Goal: Task Accomplishment & Management: Use online tool/utility

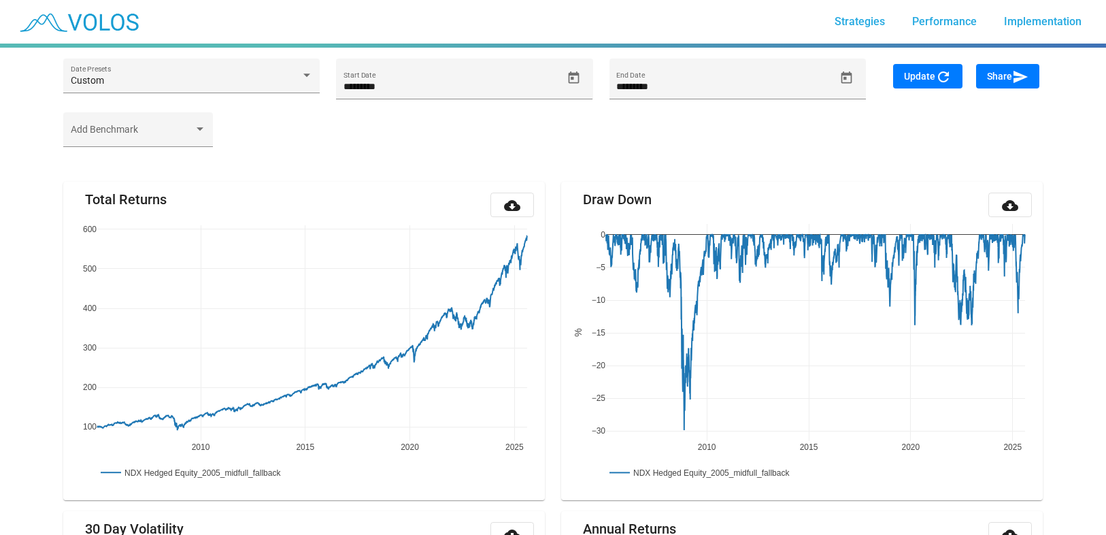
scroll to position [223, 0]
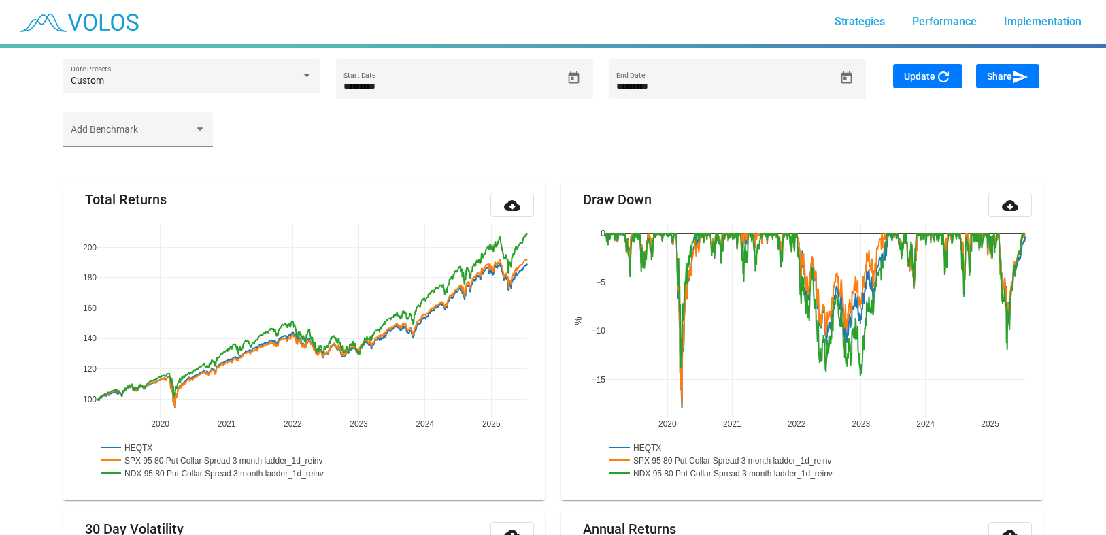
scroll to position [223, 0]
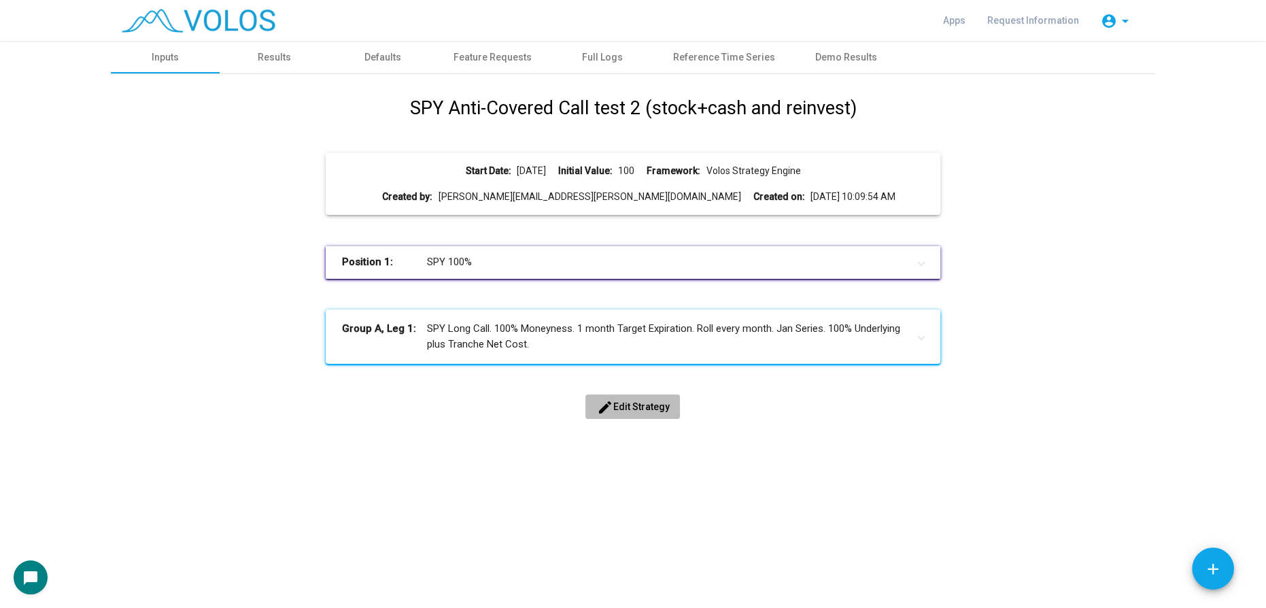
click at [633, 404] on span "edit Edit Strategy" at bounding box center [632, 406] width 73 height 11
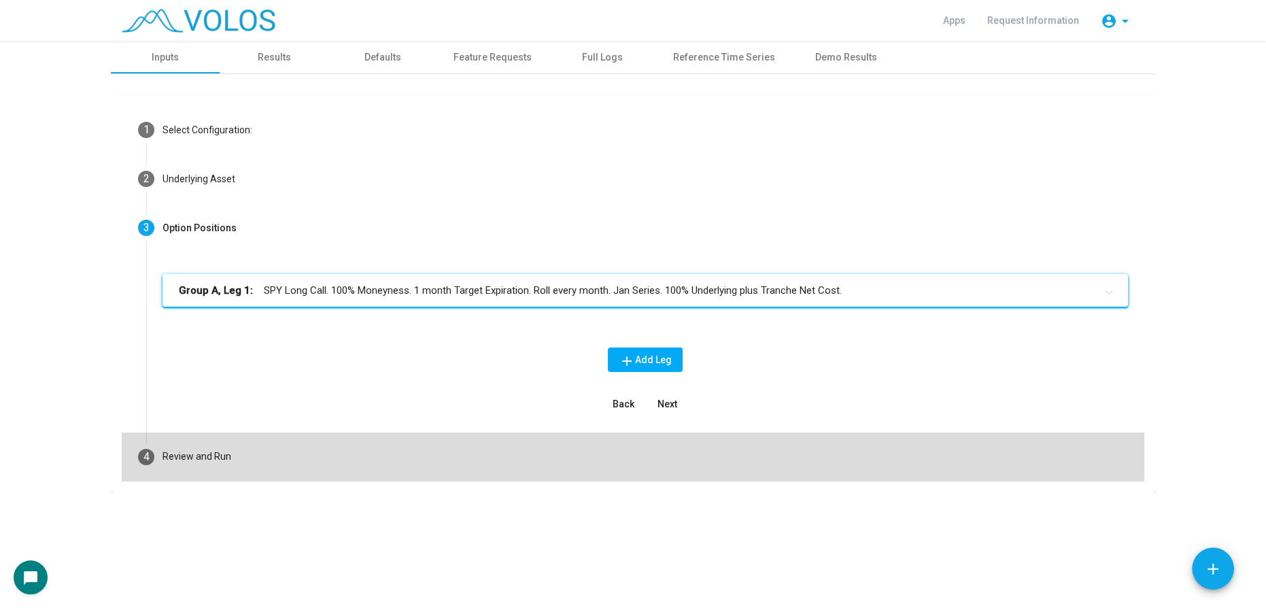
click at [290, 460] on mat-step-header "4 Review and Run" at bounding box center [633, 457] width 1023 height 49
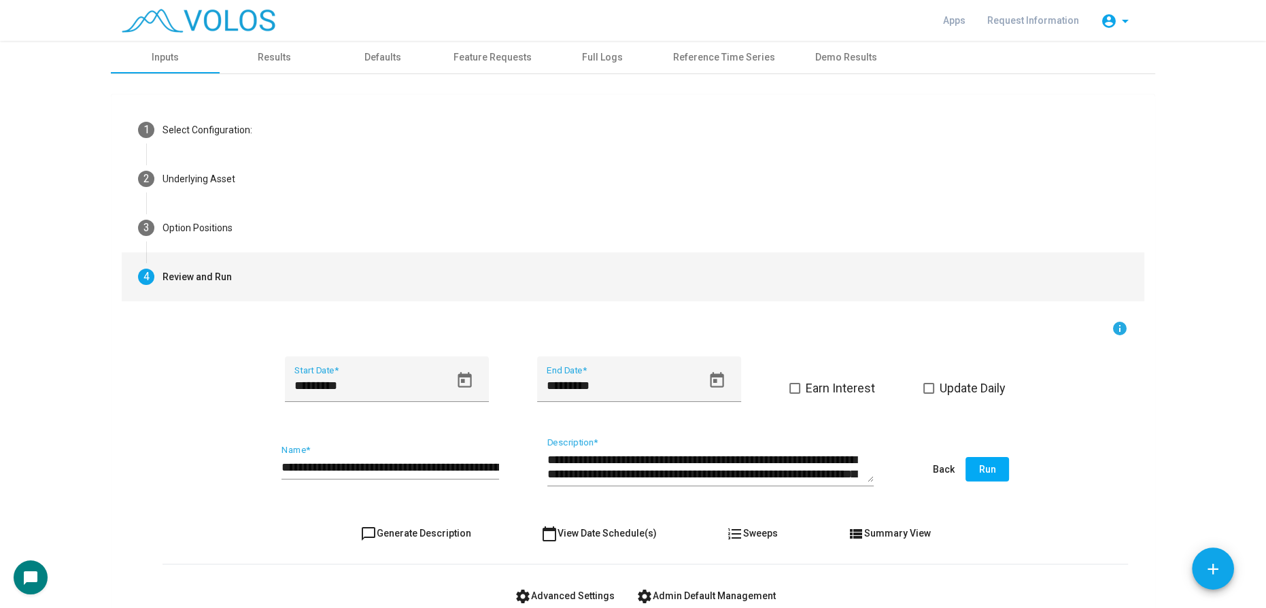
scroll to position [81, 0]
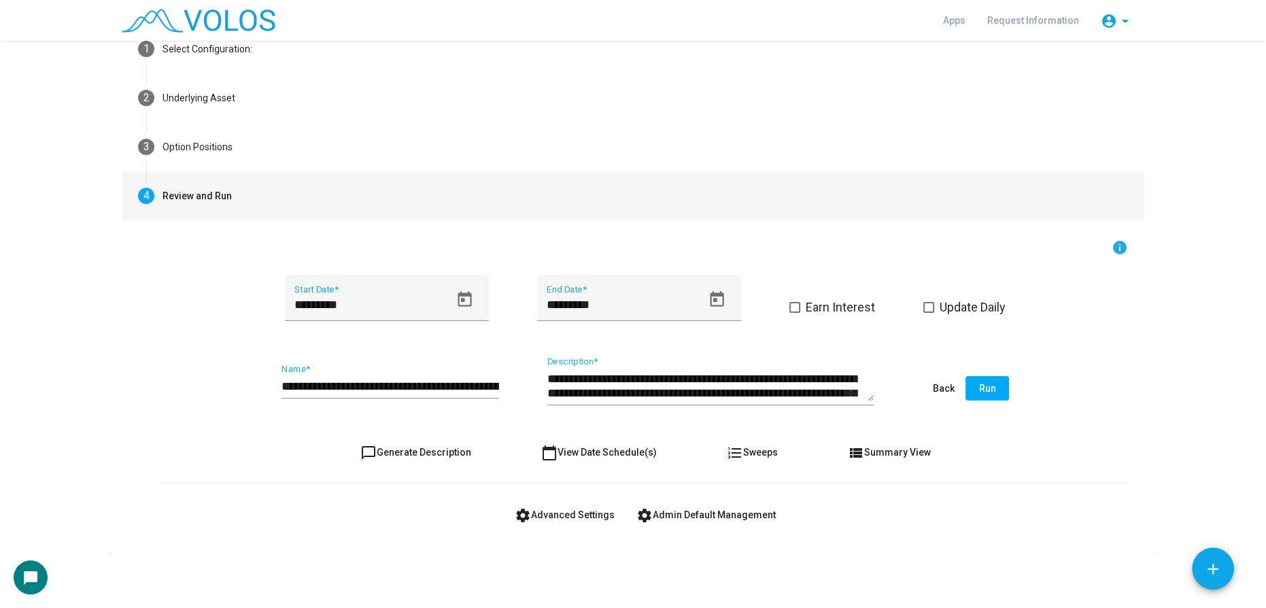
click at [407, 449] on span "chat_bubble_outline Generate Description" at bounding box center [415, 452] width 111 height 11
type textarea "**********"
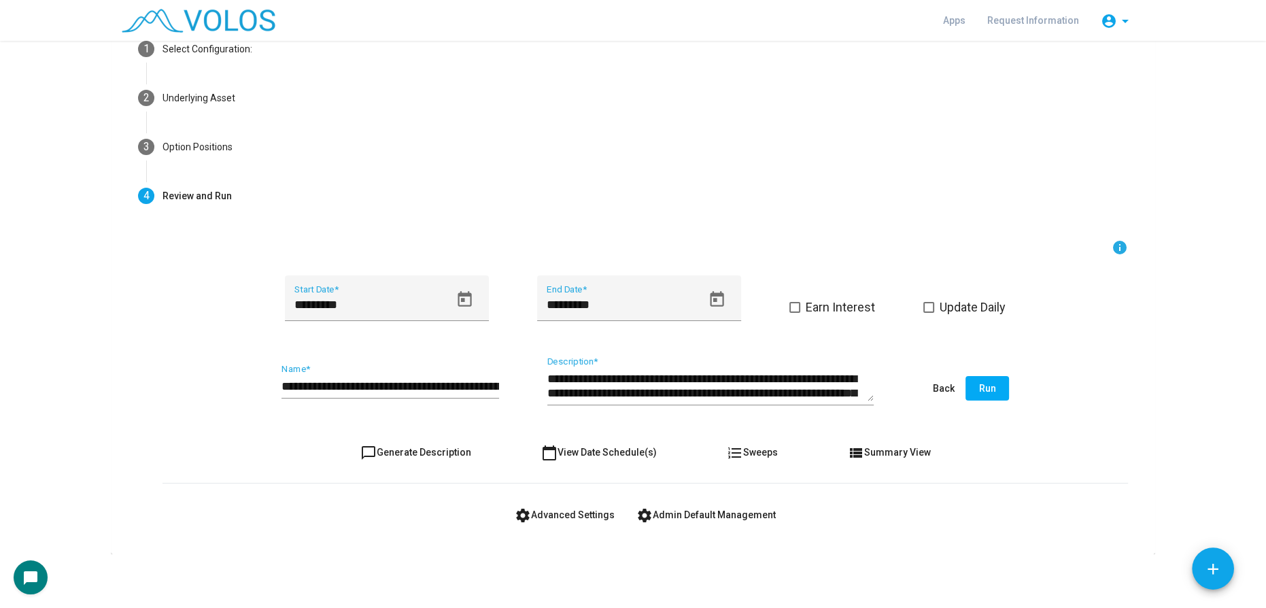
click at [571, 513] on span "settings Advanced Settings" at bounding box center [565, 514] width 100 height 11
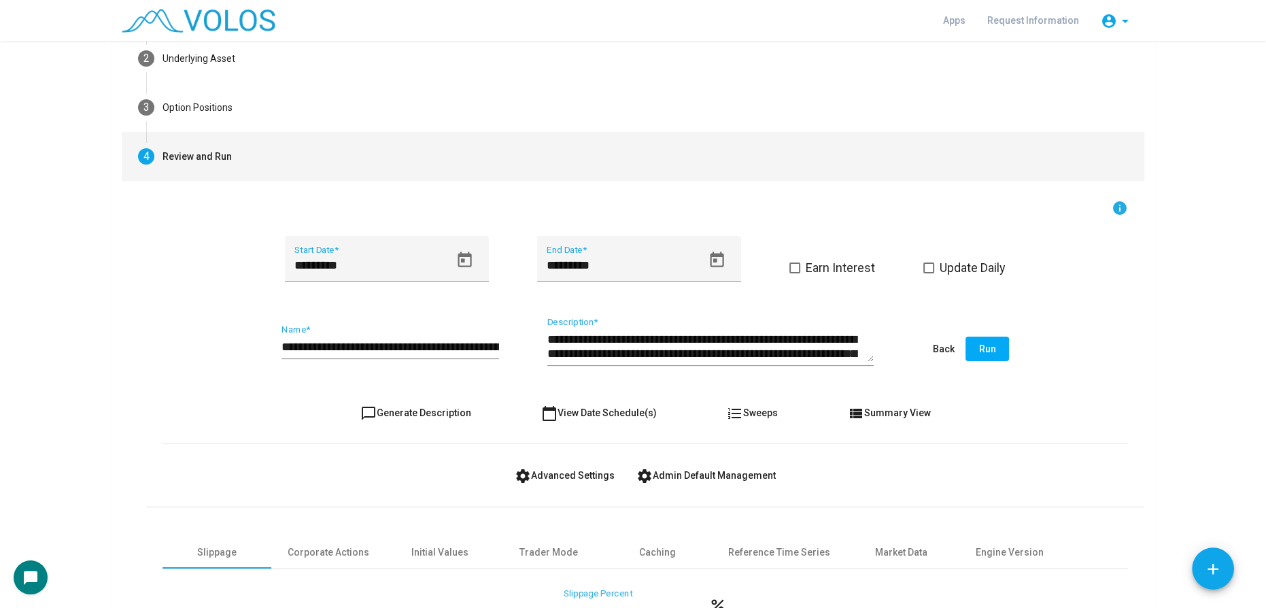
scroll to position [123, 0]
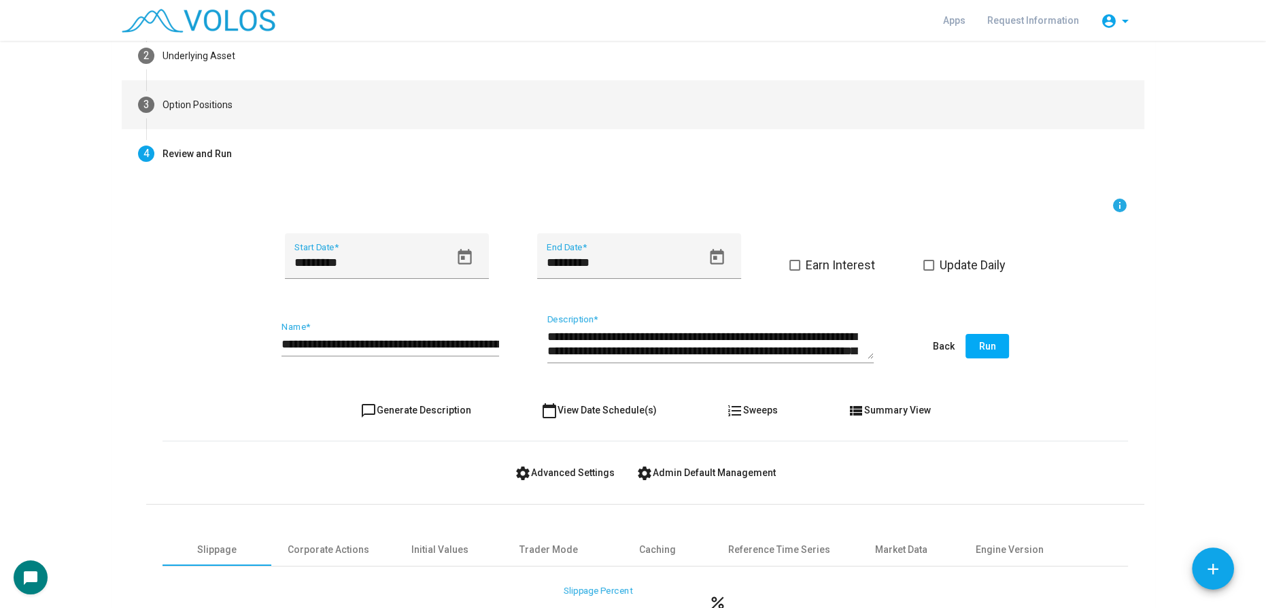
click at [296, 116] on mat-step-header "3 Option Positions" at bounding box center [633, 104] width 1023 height 49
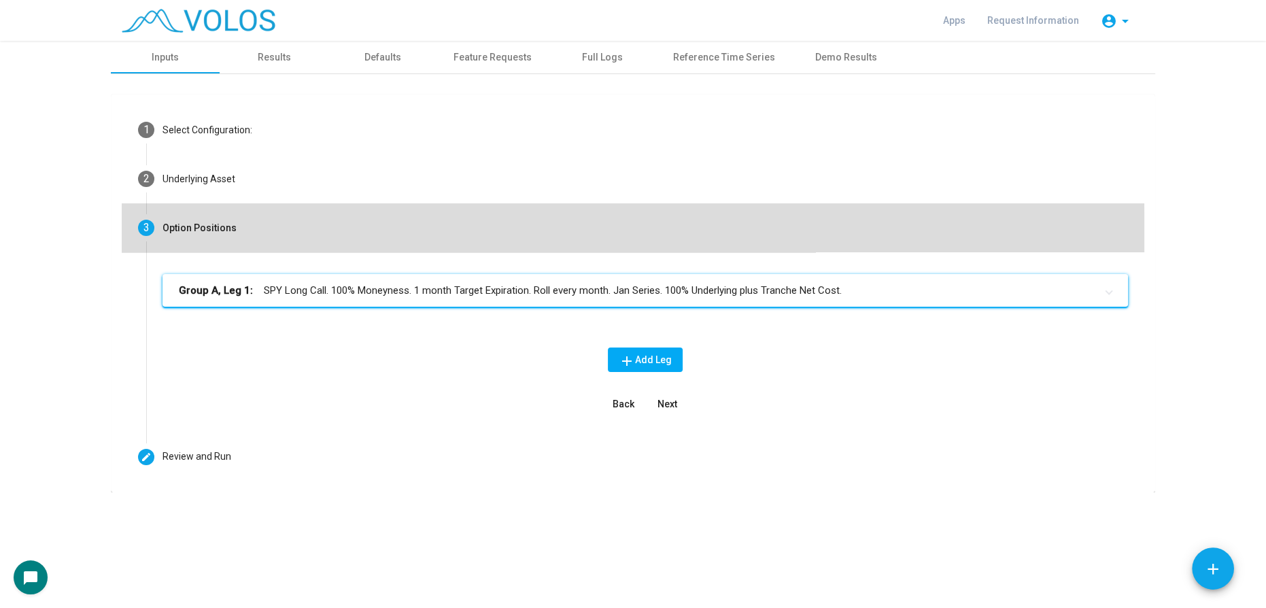
scroll to position [0, 0]
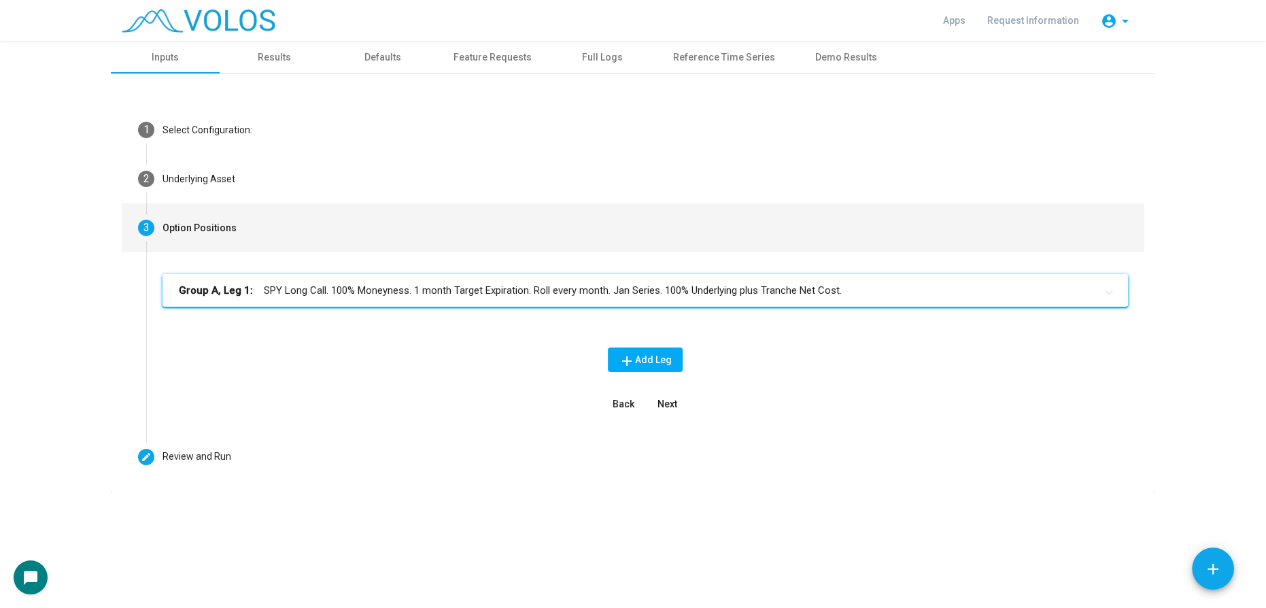
click at [490, 299] on mat-expansion-panel-header "Group A, Leg 1: SPY Long Call. 100% Moneyness. 1 month Target Expiration. Roll …" at bounding box center [646, 290] width 966 height 33
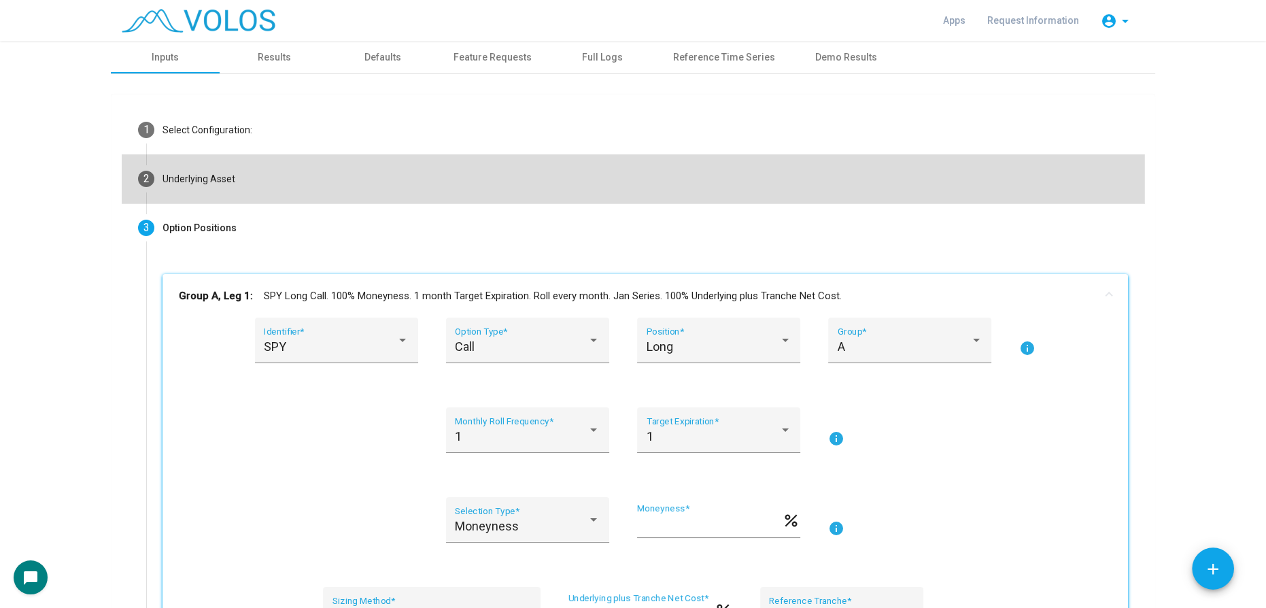
click at [320, 186] on mat-step-header "2 Underlying Asset" at bounding box center [633, 178] width 1023 height 49
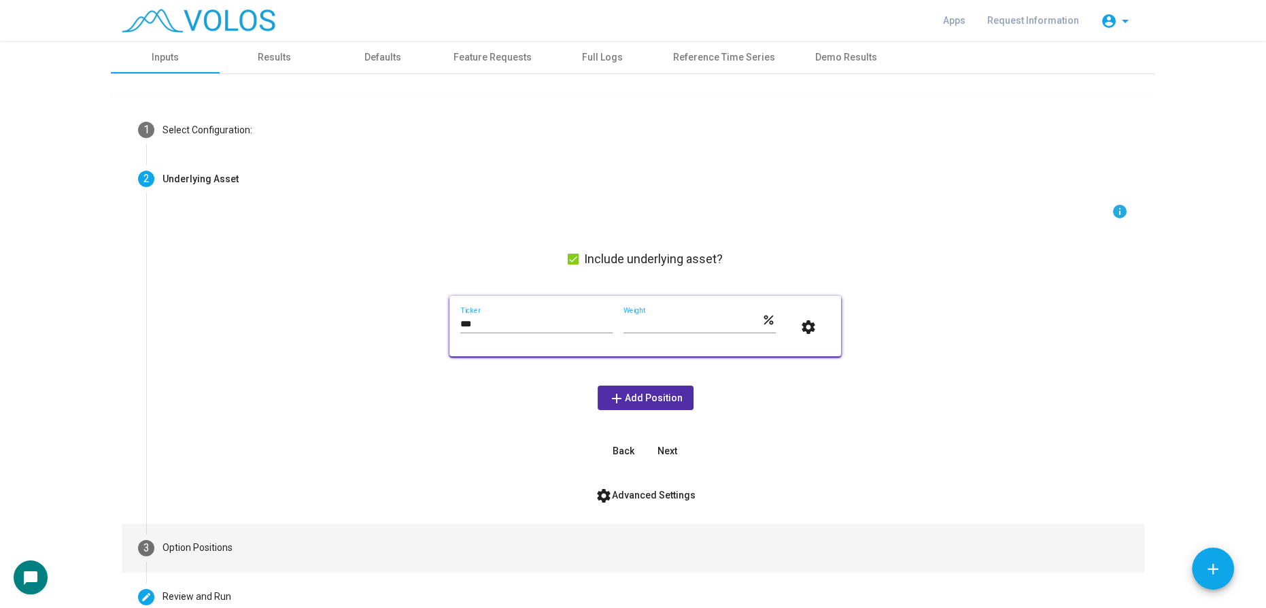
click at [326, 552] on mat-step-header "3 Option Positions" at bounding box center [633, 548] width 1023 height 49
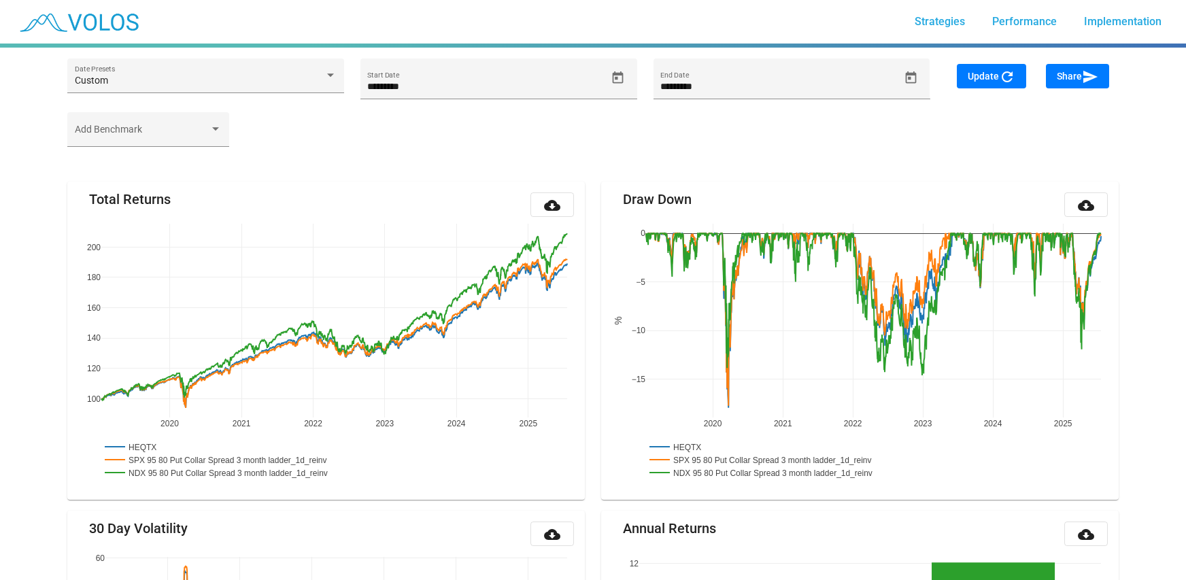
scroll to position [223, 0]
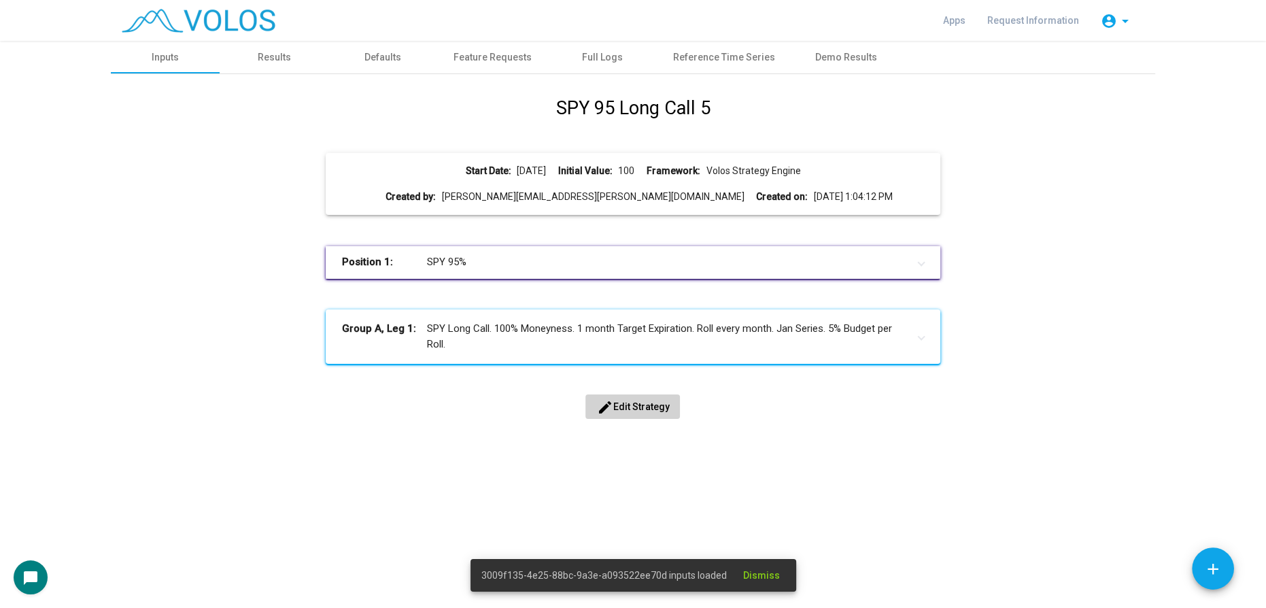
click at [650, 401] on span "edit Edit Strategy" at bounding box center [632, 406] width 73 height 11
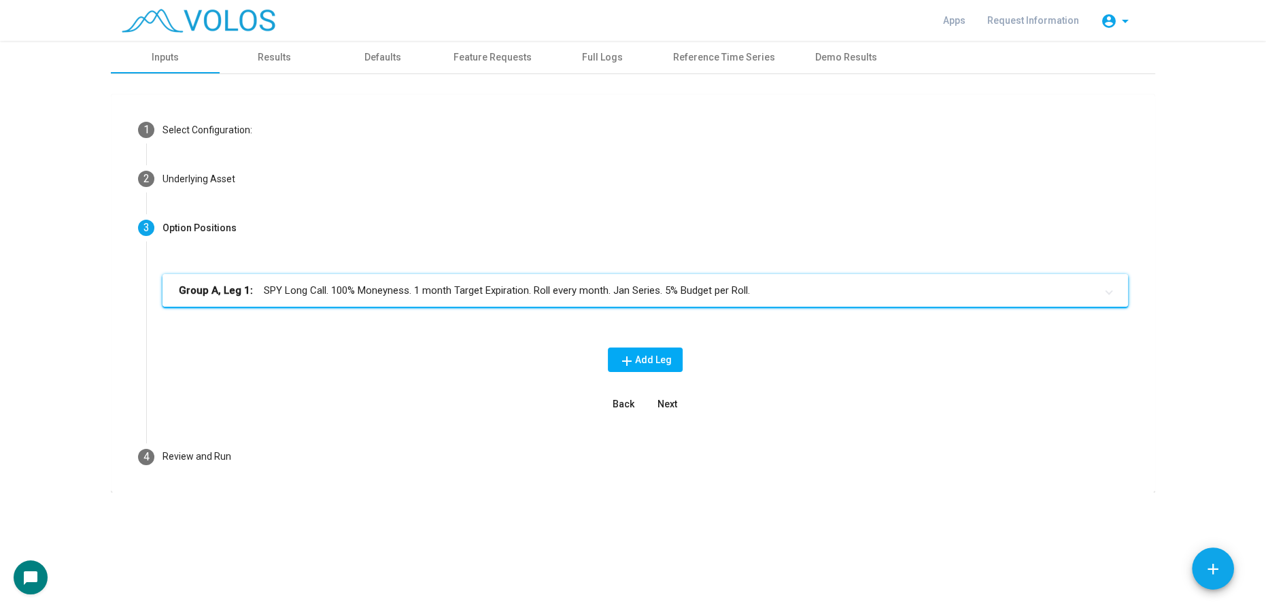
click at [594, 283] on mat-panel-title "Group A, Leg 1: SPY Long Call. 100% Moneyness. 1 month Target Expiration. Roll …" at bounding box center [637, 291] width 917 height 16
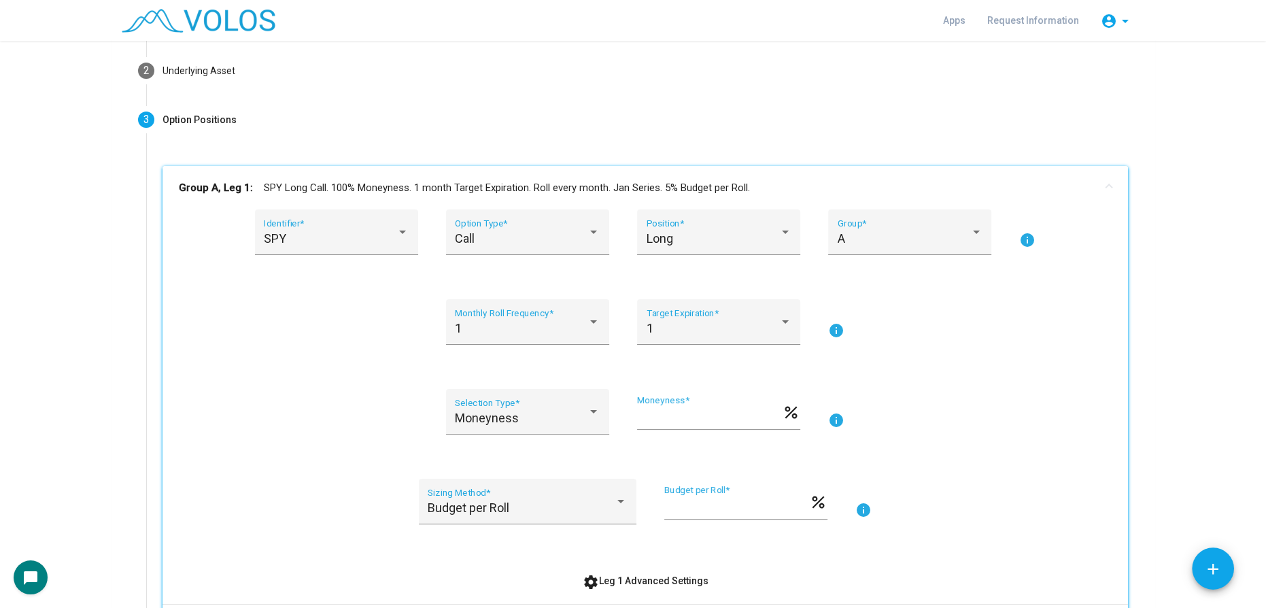
scroll to position [247, 0]
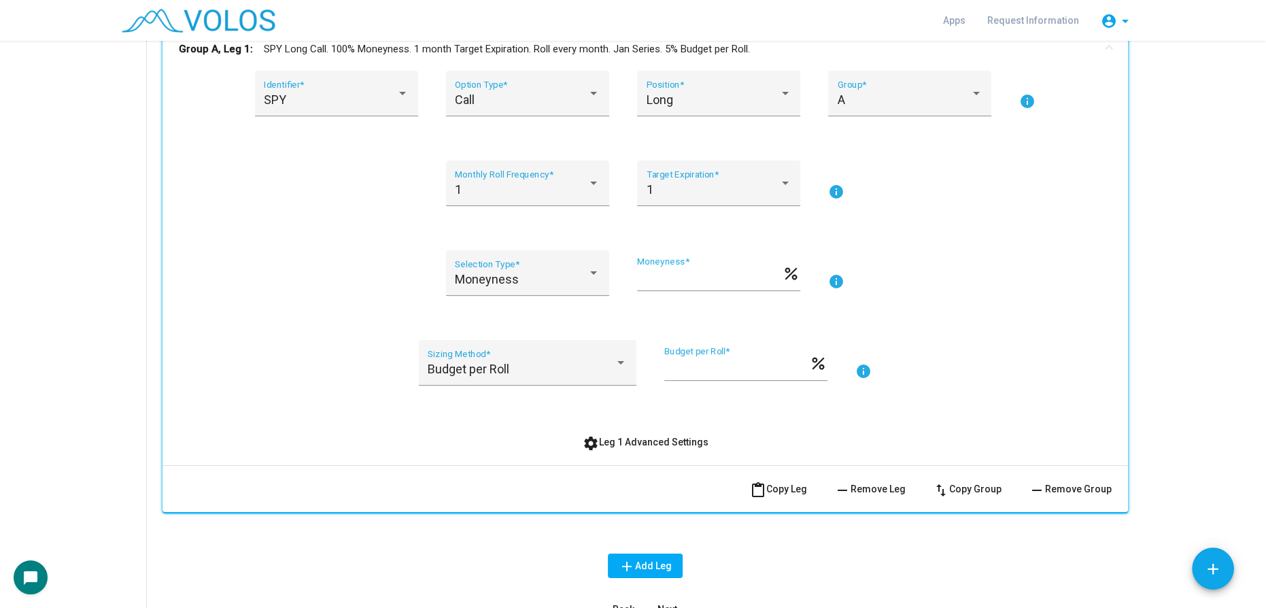
click at [866, 367] on mat-icon "info" at bounding box center [864, 371] width 16 height 16
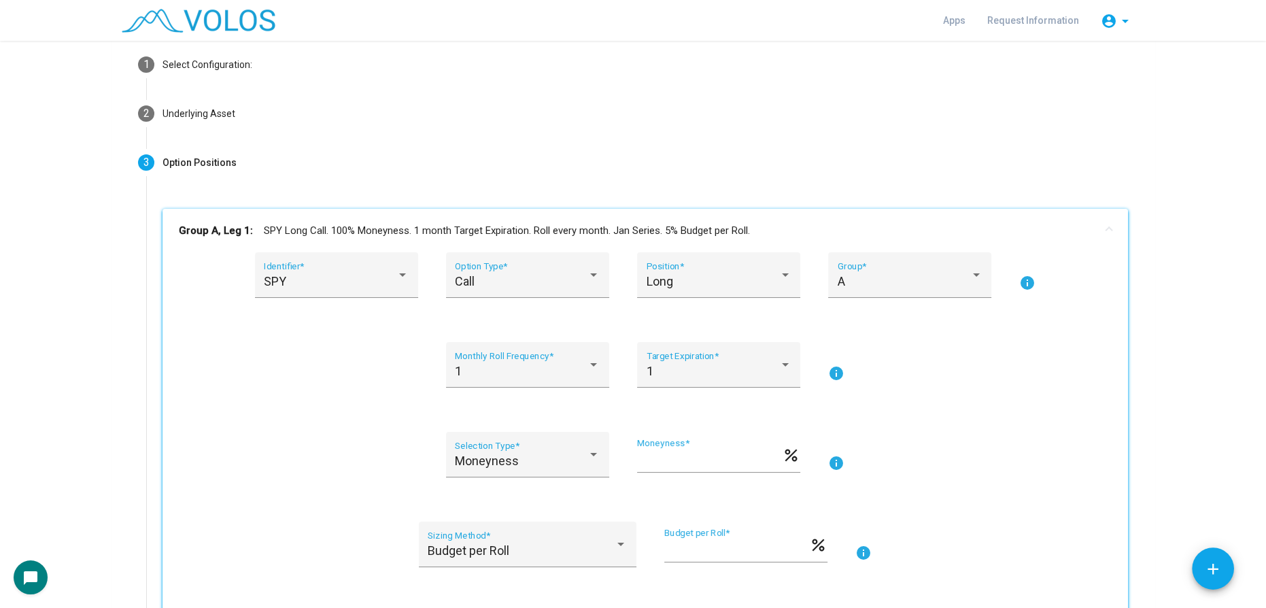
scroll to position [0, 0]
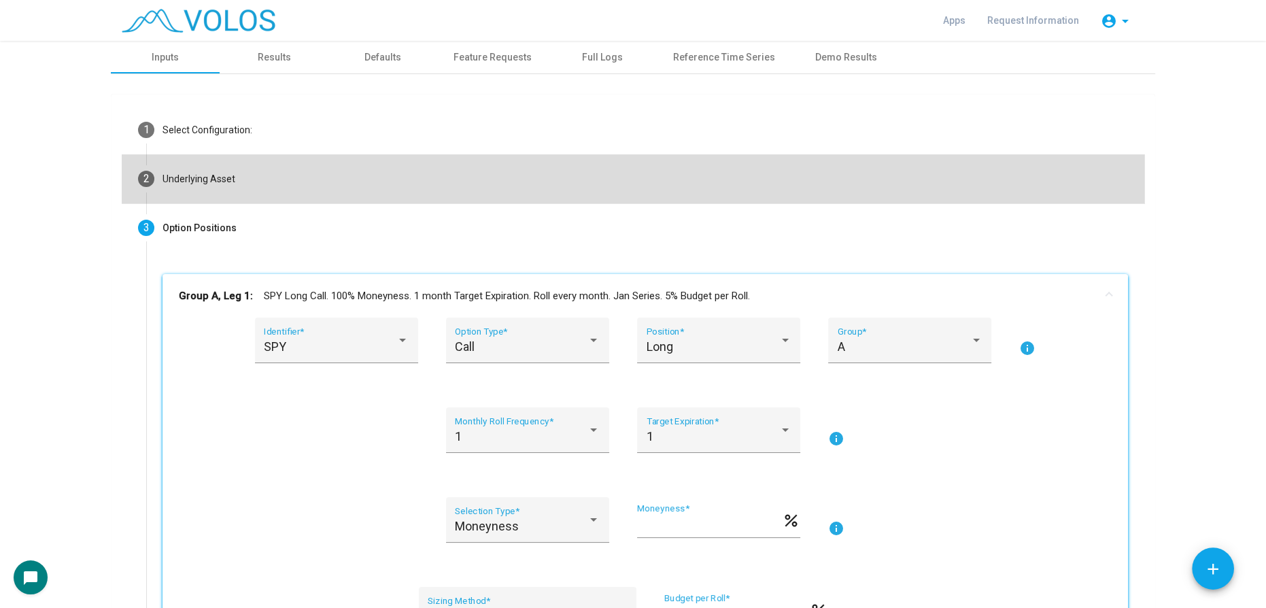
click at [371, 177] on mat-step-header "2 Underlying Asset" at bounding box center [633, 178] width 1023 height 49
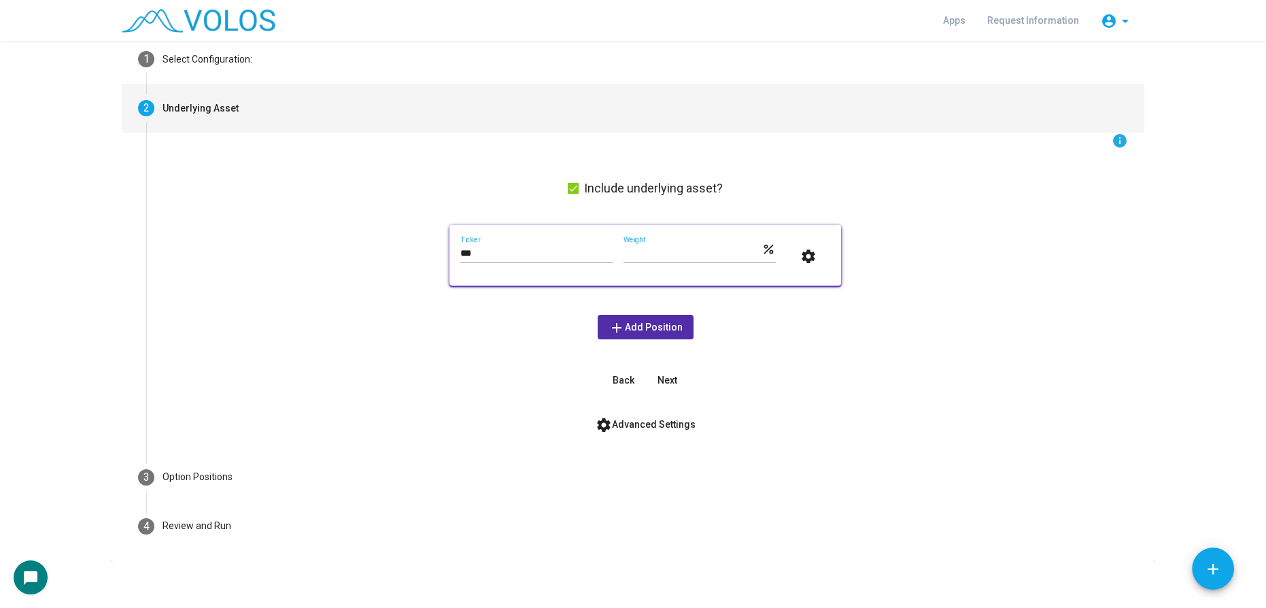
scroll to position [78, 0]
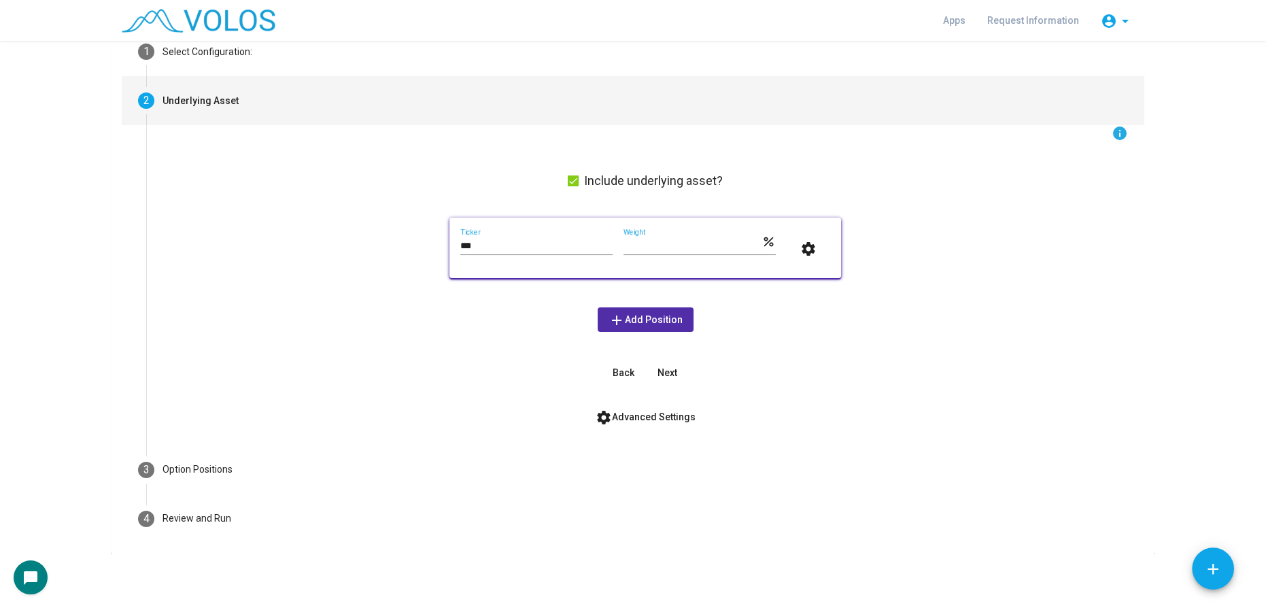
click at [654, 427] on button "settings Advanced Settings" at bounding box center [646, 417] width 122 height 24
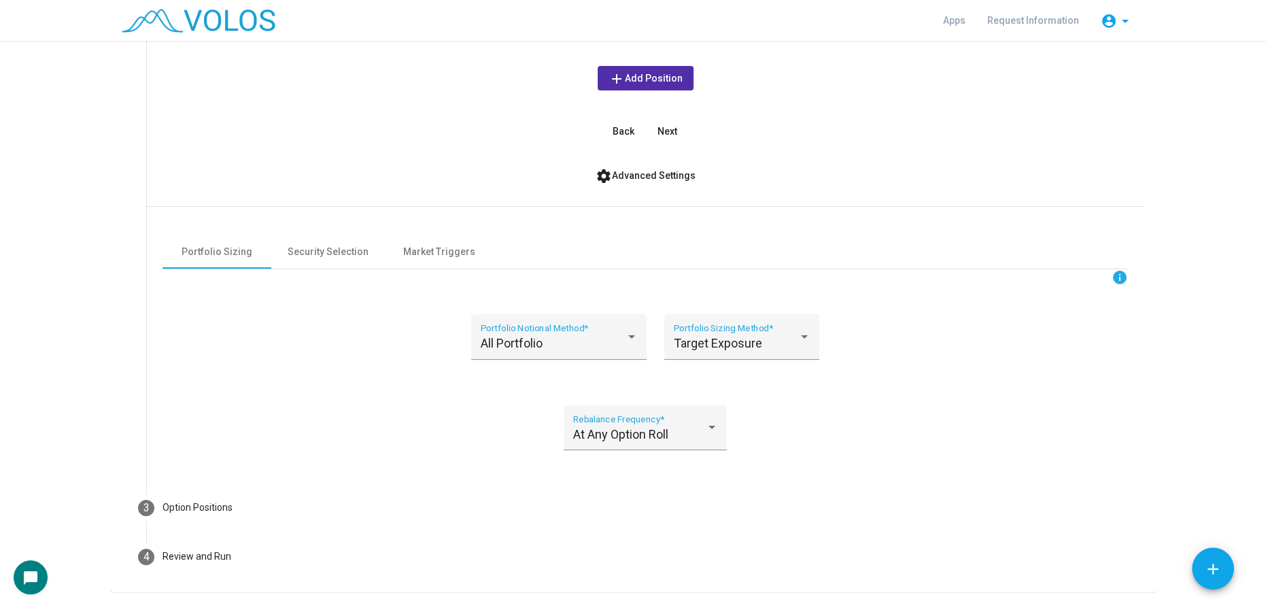
scroll to position [326, 0]
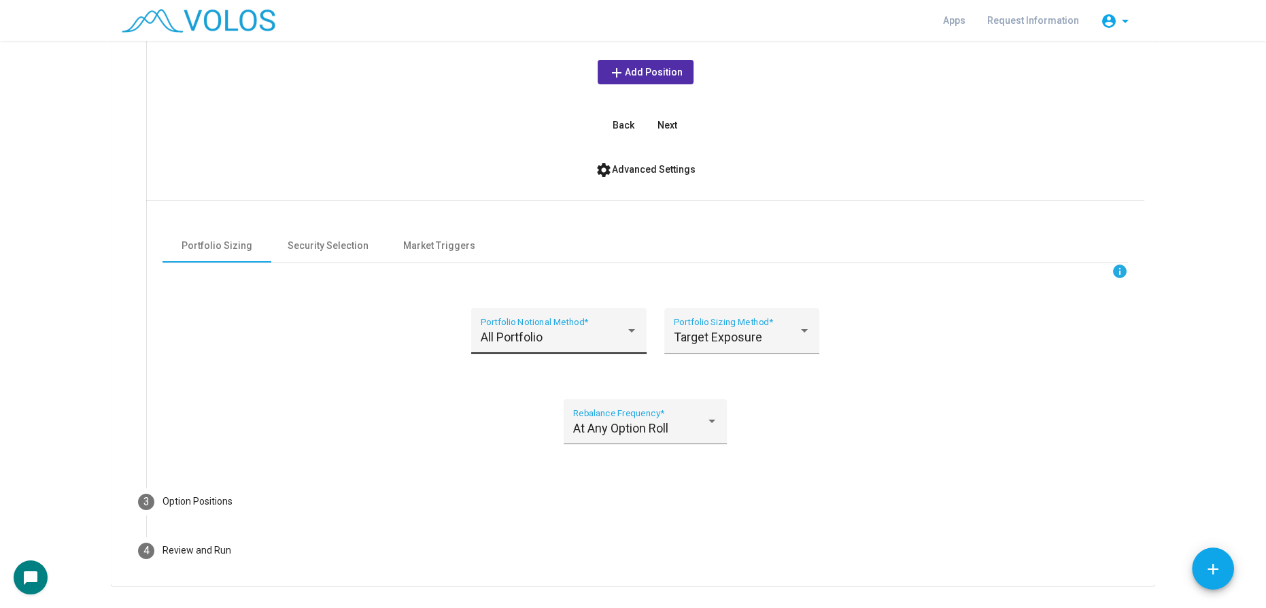
click at [582, 335] on div "All Portfolio" at bounding box center [553, 338] width 145 height 14
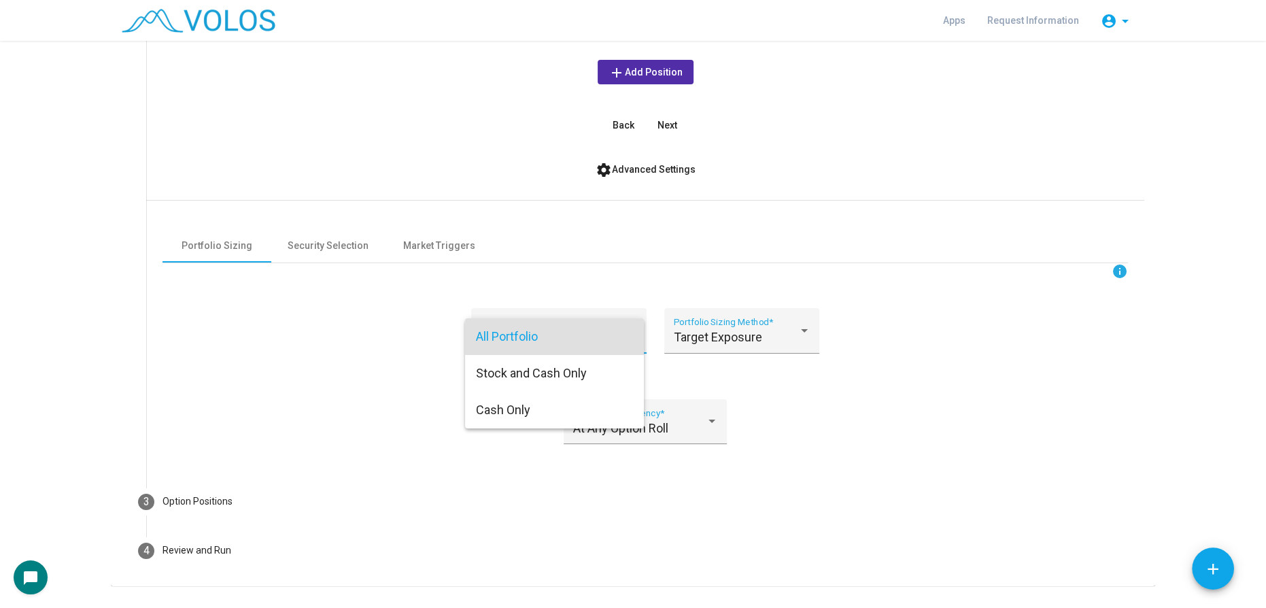
click at [709, 337] on div at bounding box center [633, 304] width 1266 height 608
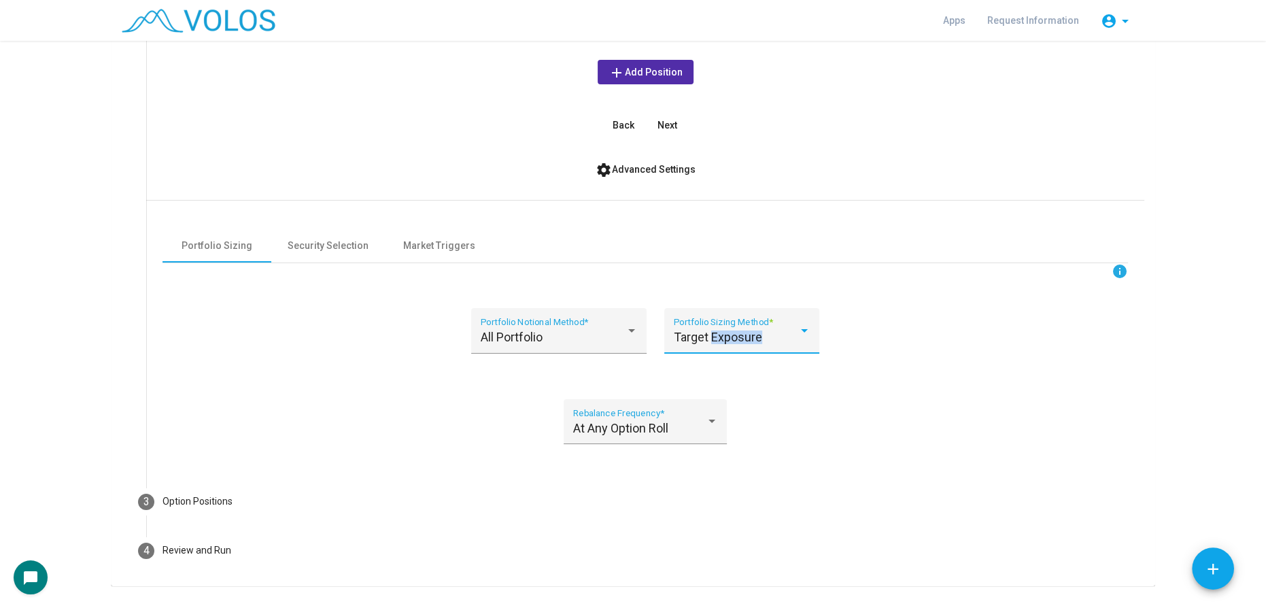
click at [709, 337] on span "Target Exposure" at bounding box center [718, 337] width 88 height 14
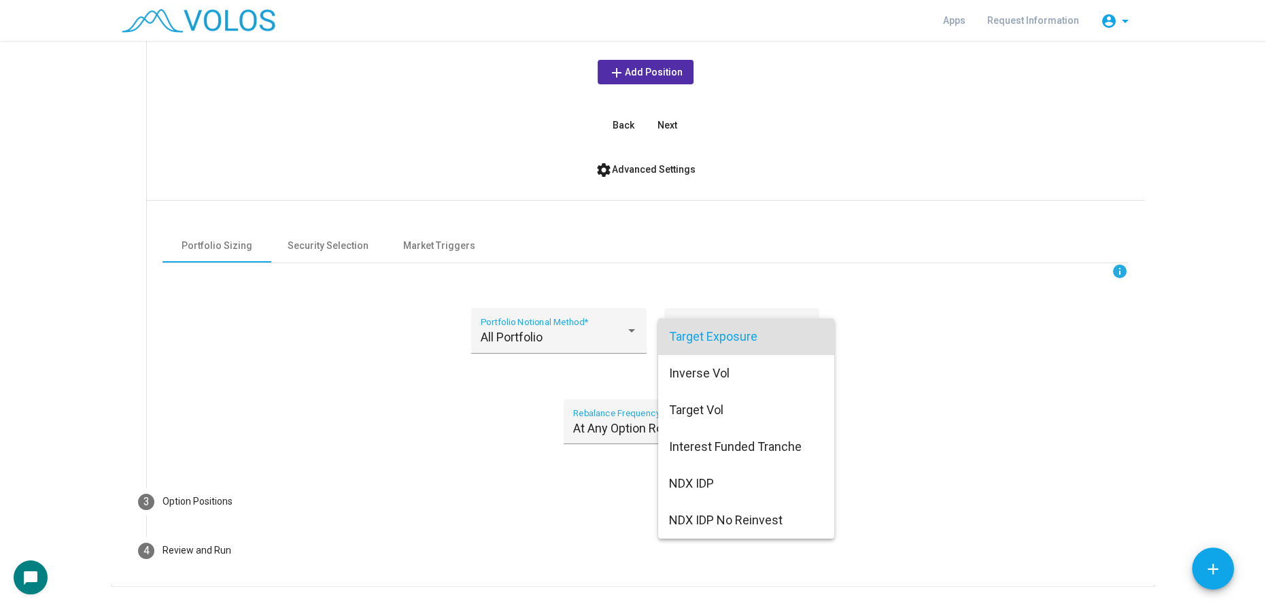
click at [552, 500] on div at bounding box center [633, 304] width 1266 height 608
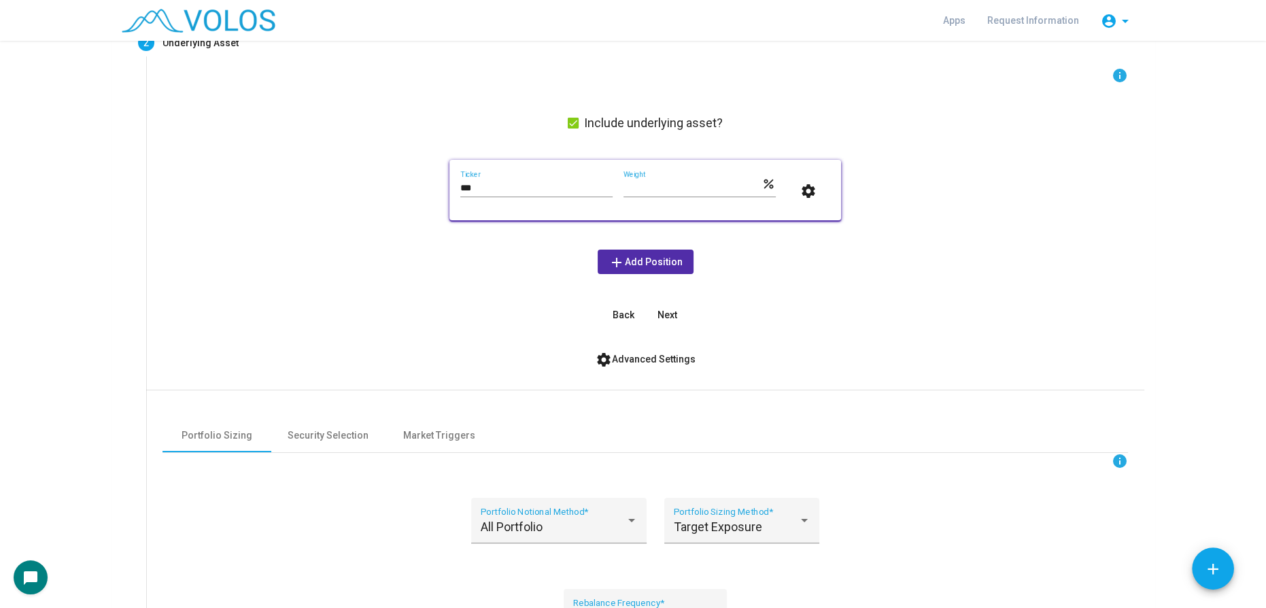
scroll to position [0, 0]
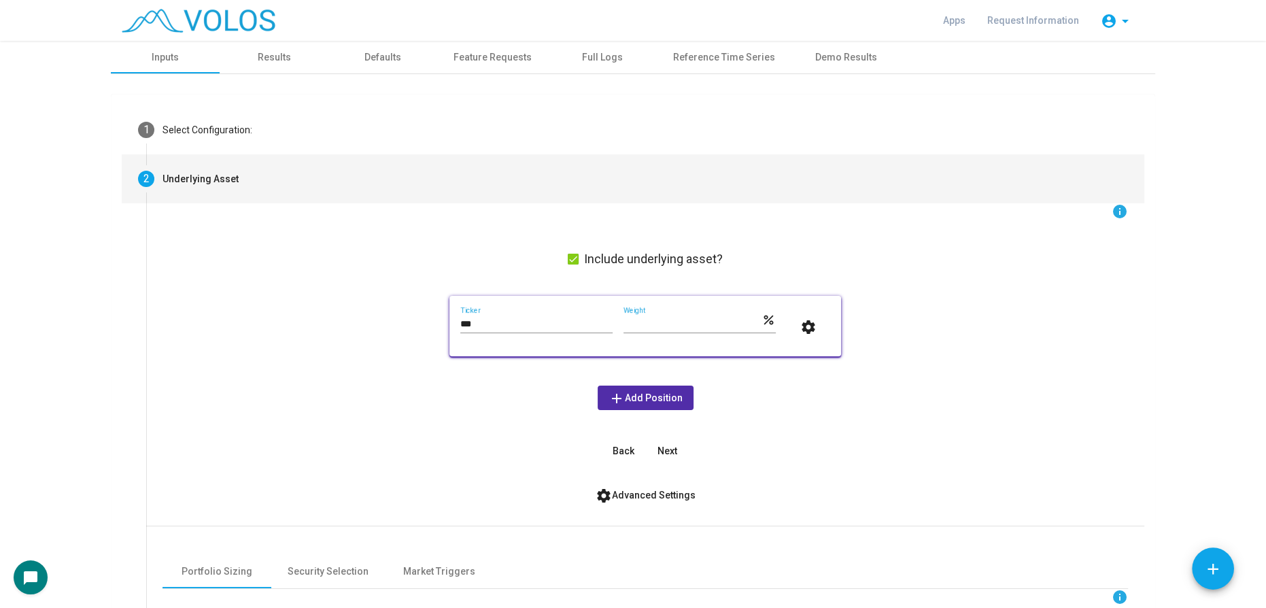
click at [284, 181] on mat-step-header "2 Underlying Asset" at bounding box center [633, 178] width 1023 height 49
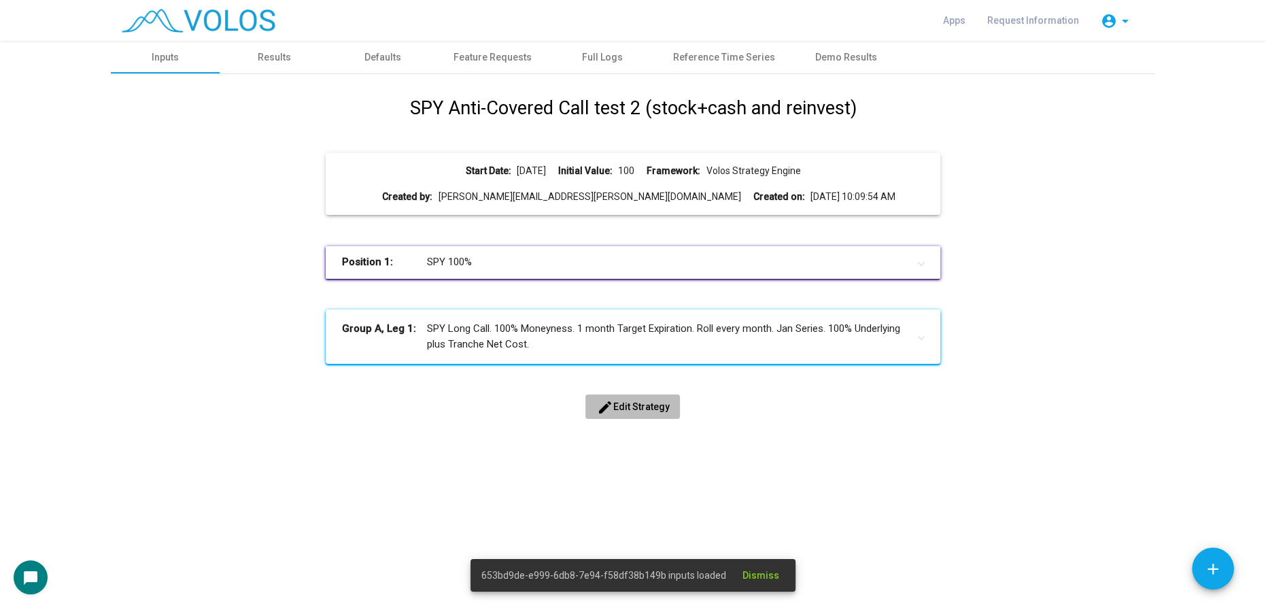
click at [643, 411] on span "edit Edit Strategy" at bounding box center [632, 406] width 73 height 11
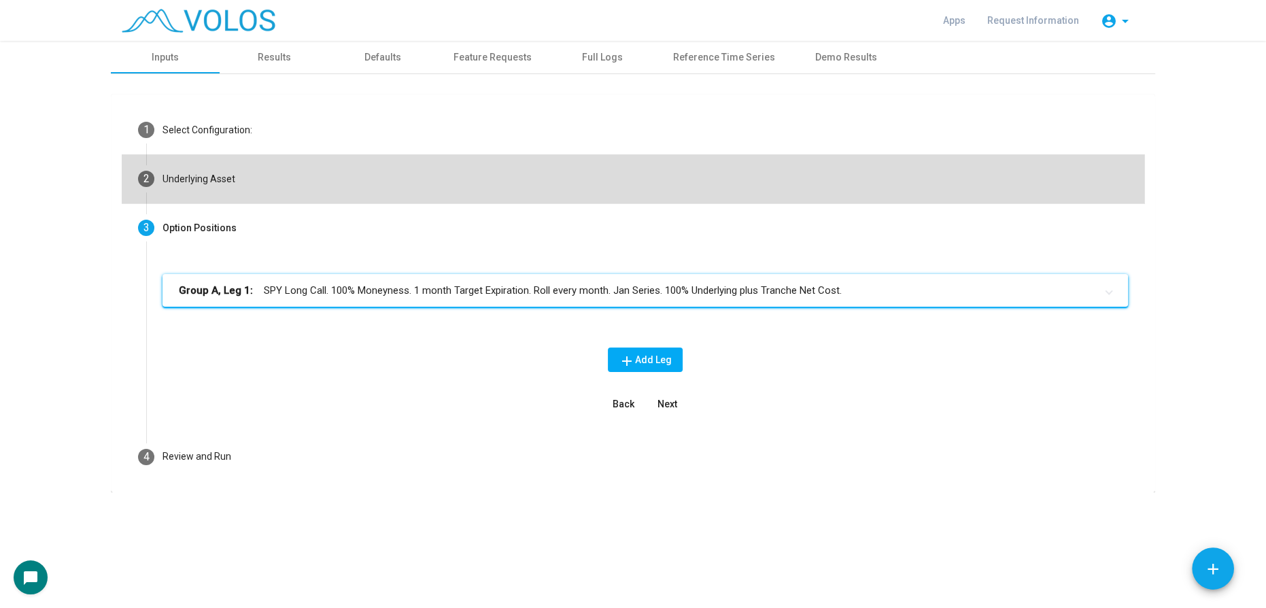
click at [295, 174] on mat-step-header "2 Underlying Asset" at bounding box center [633, 178] width 1023 height 49
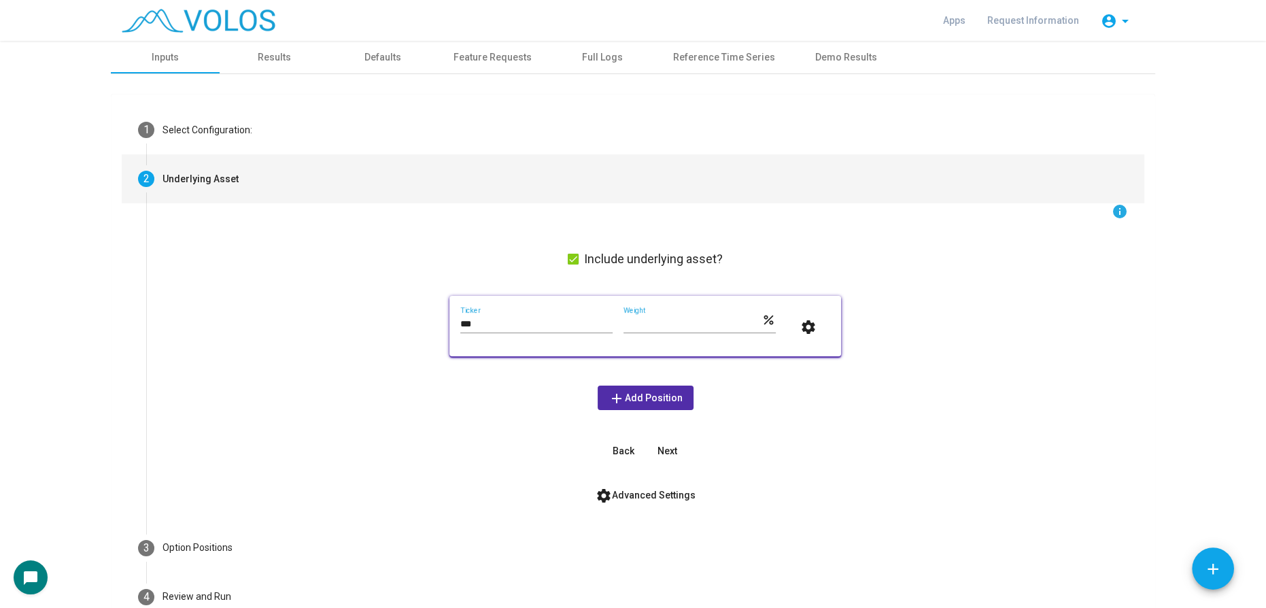
scroll to position [78, 0]
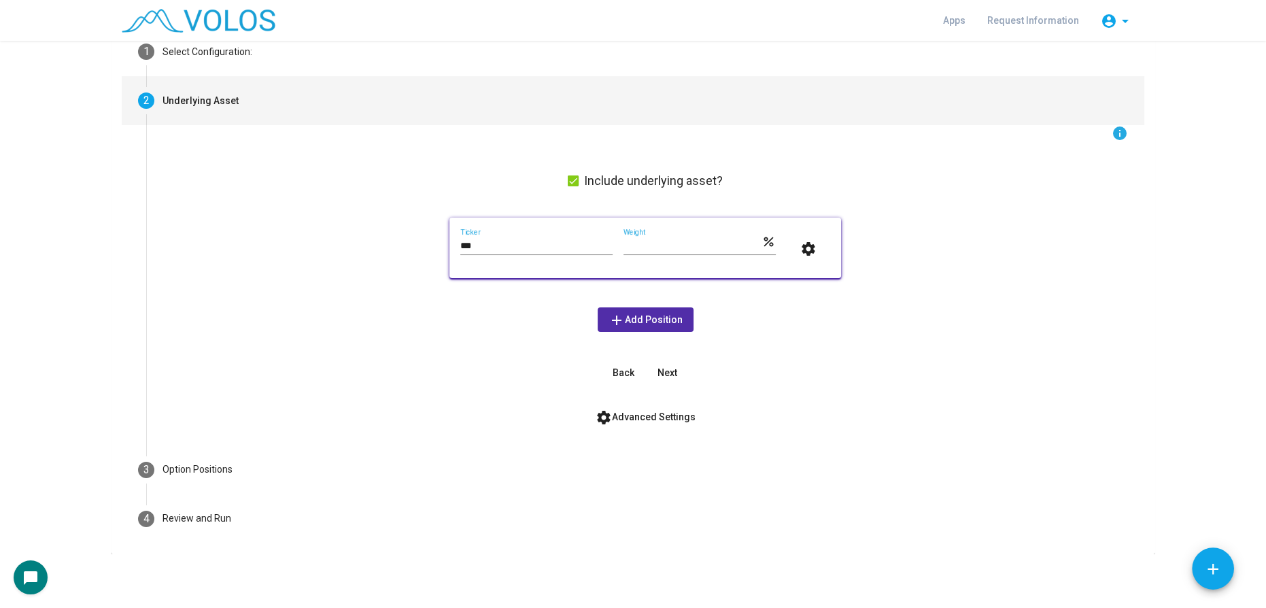
click at [655, 413] on span "settings Advanced Settings" at bounding box center [646, 416] width 100 height 11
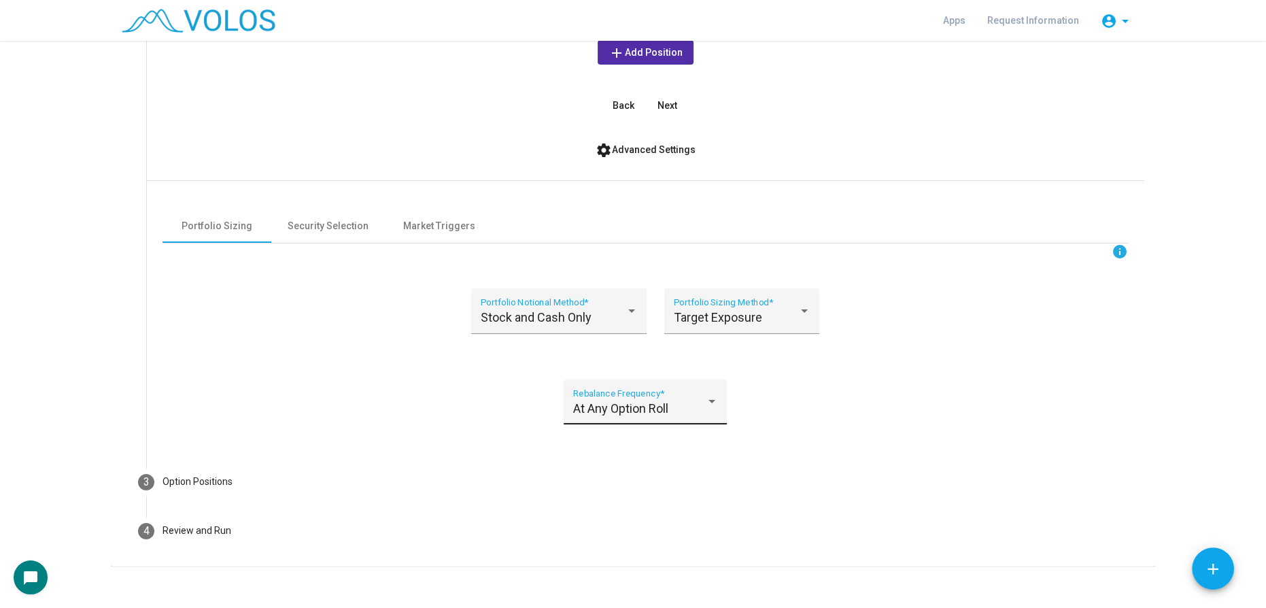
scroll to position [357, 0]
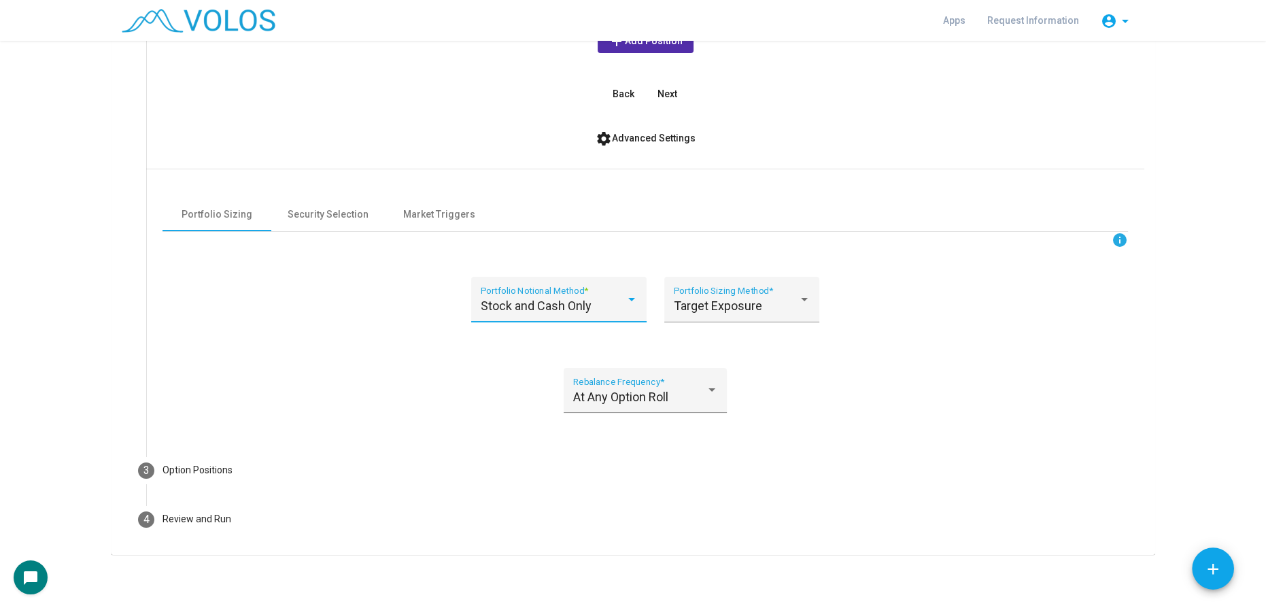
click at [589, 307] on div "Stock and Cash Only" at bounding box center [553, 306] width 145 height 14
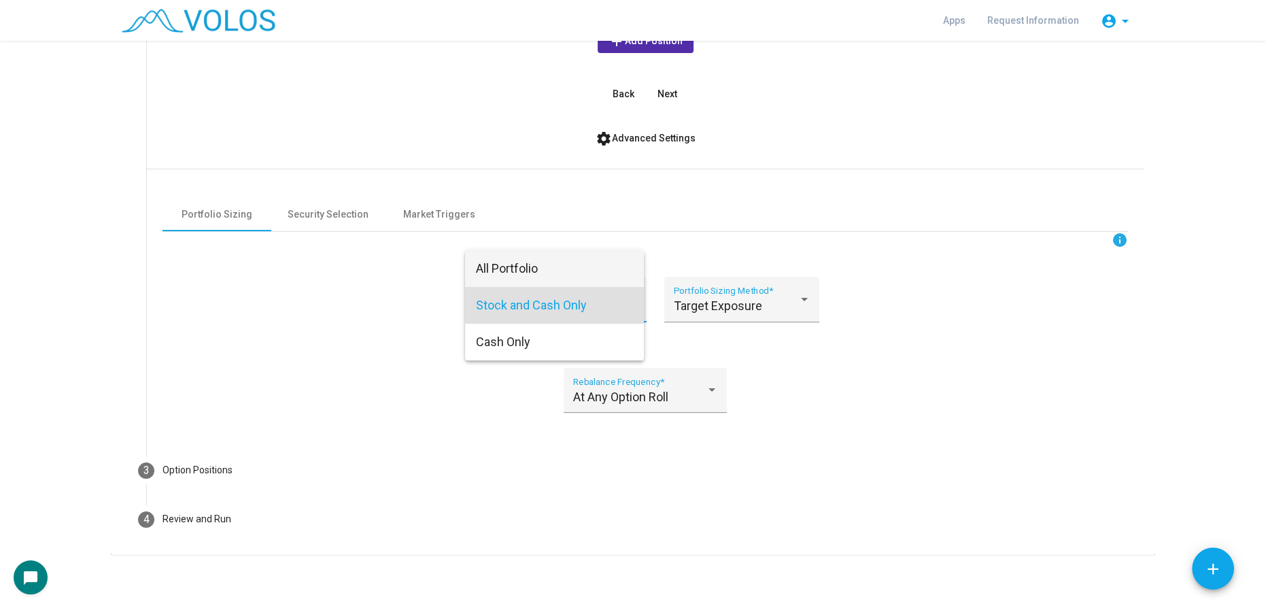
click at [580, 268] on span "All Portfolio" at bounding box center [554, 268] width 157 height 37
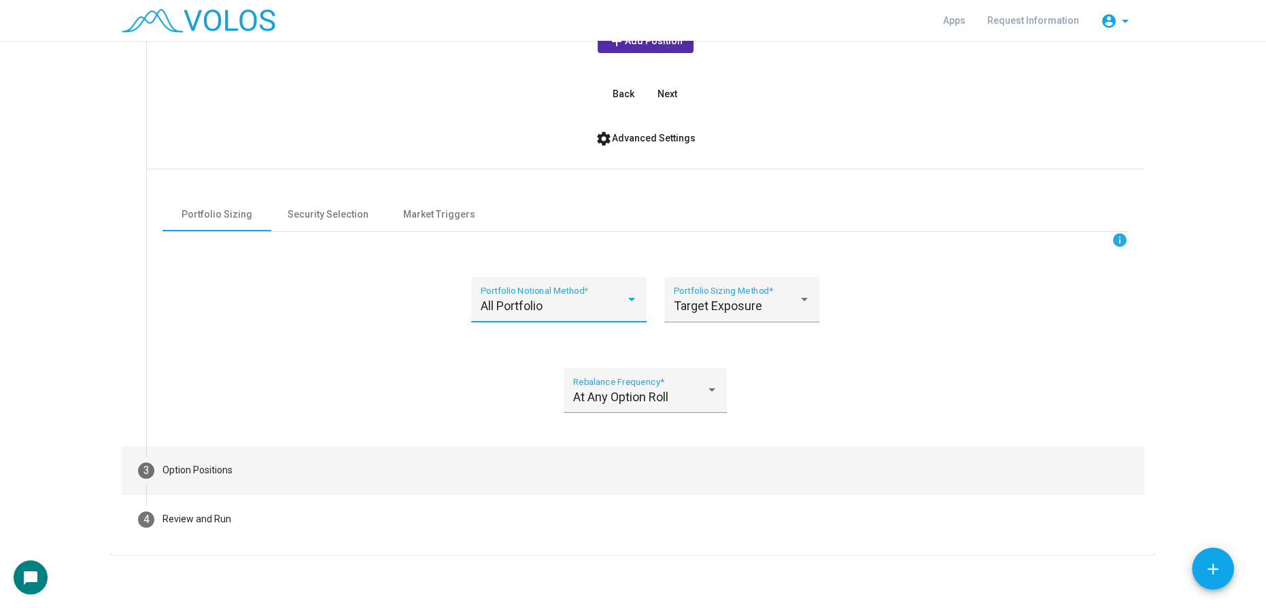
click at [305, 471] on mat-step-header "3 Option Positions" at bounding box center [633, 470] width 1023 height 49
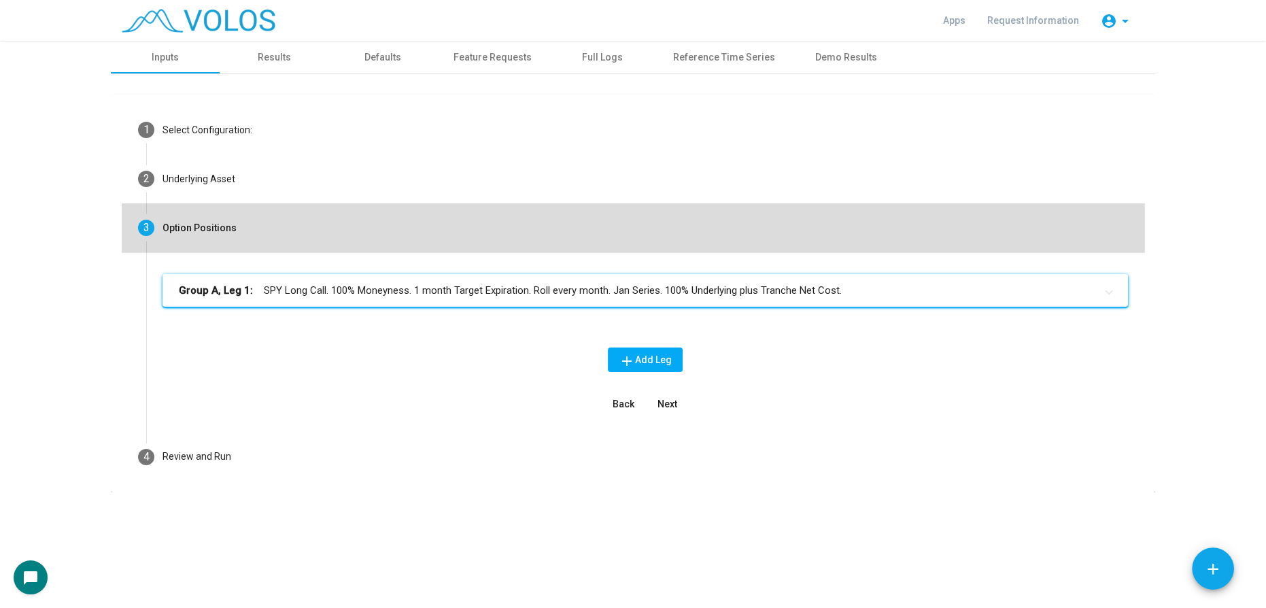
scroll to position [0, 0]
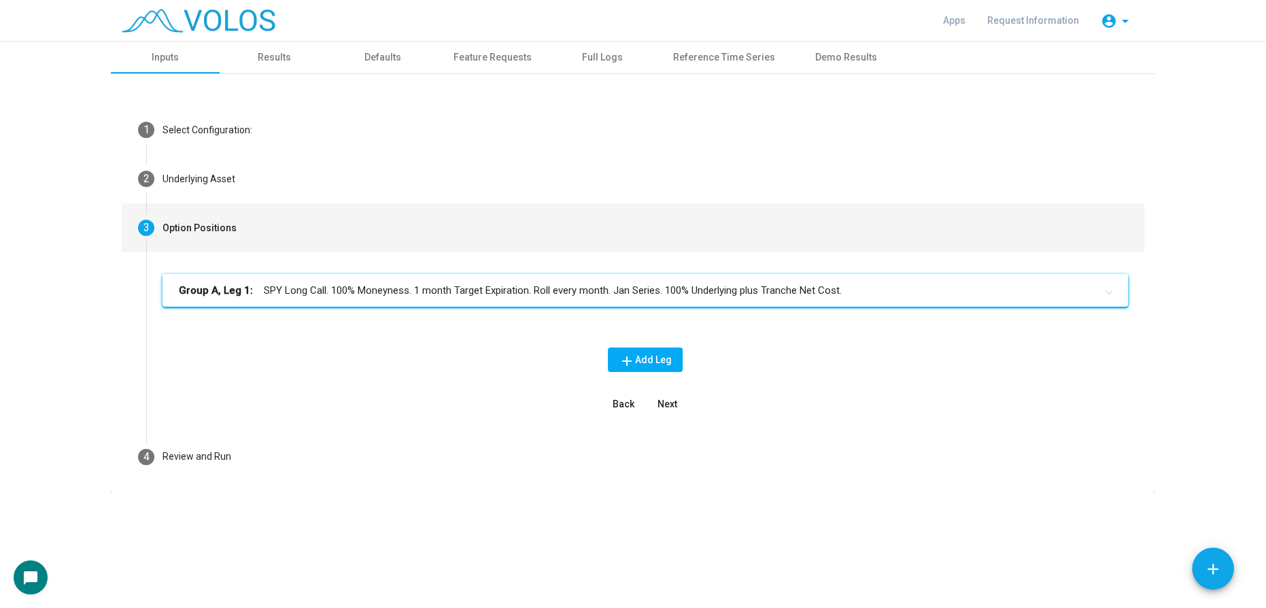
click at [496, 293] on mat-panel-title "Group A, Leg 1: SPY Long Call. 100% Moneyness. 1 month Target Expiration. Roll …" at bounding box center [637, 291] width 917 height 16
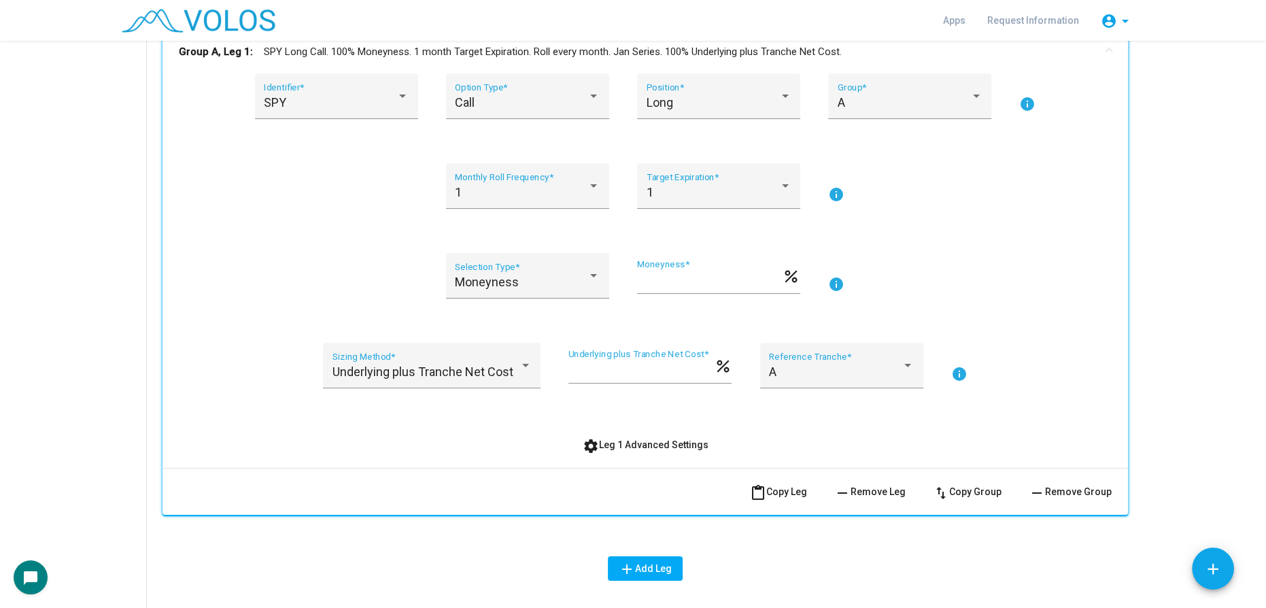
scroll to position [247, 0]
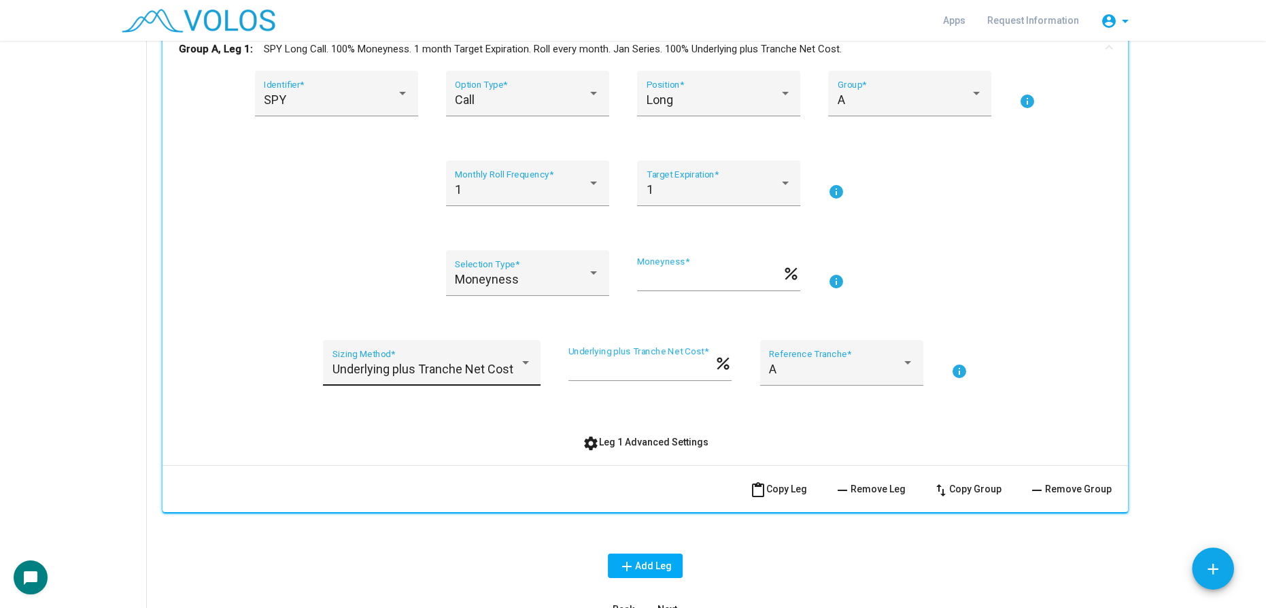
click at [490, 369] on span "Underlying plus Tranche Net Cost" at bounding box center [423, 369] width 181 height 14
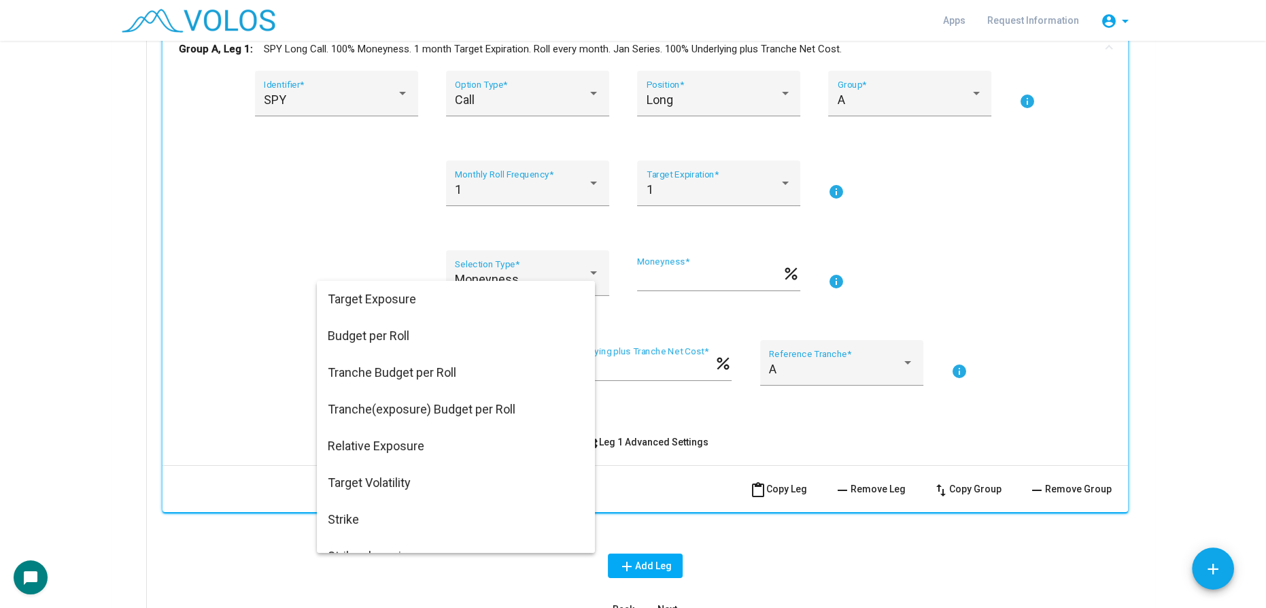
scroll to position [629, 0]
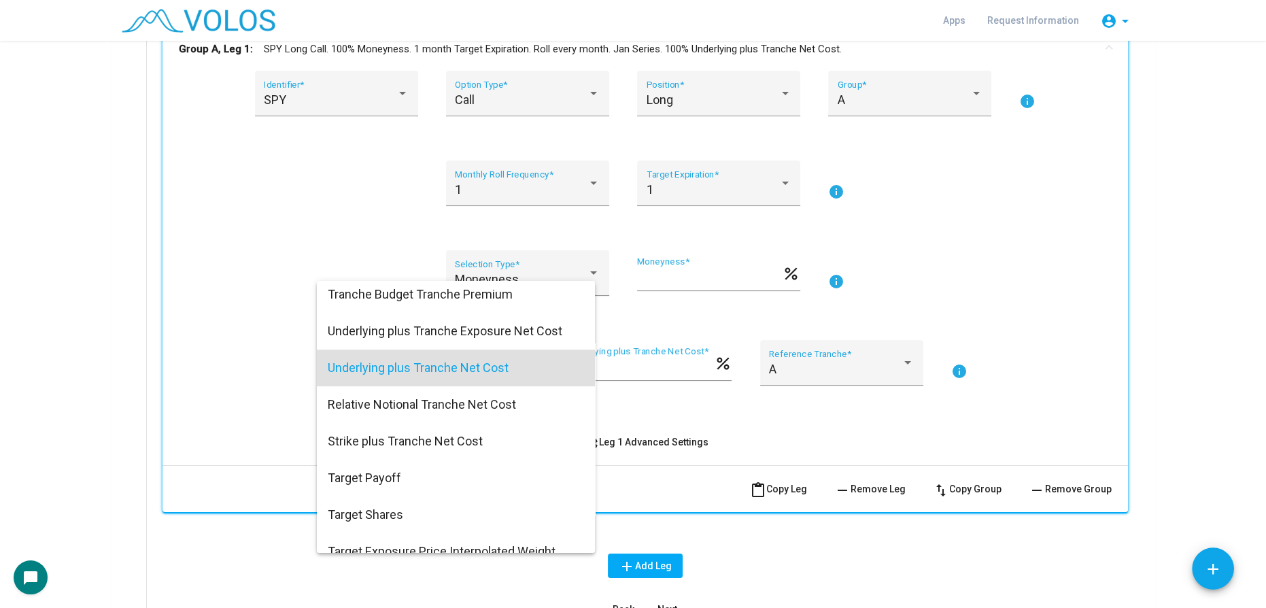
click at [932, 331] on div at bounding box center [633, 304] width 1266 height 608
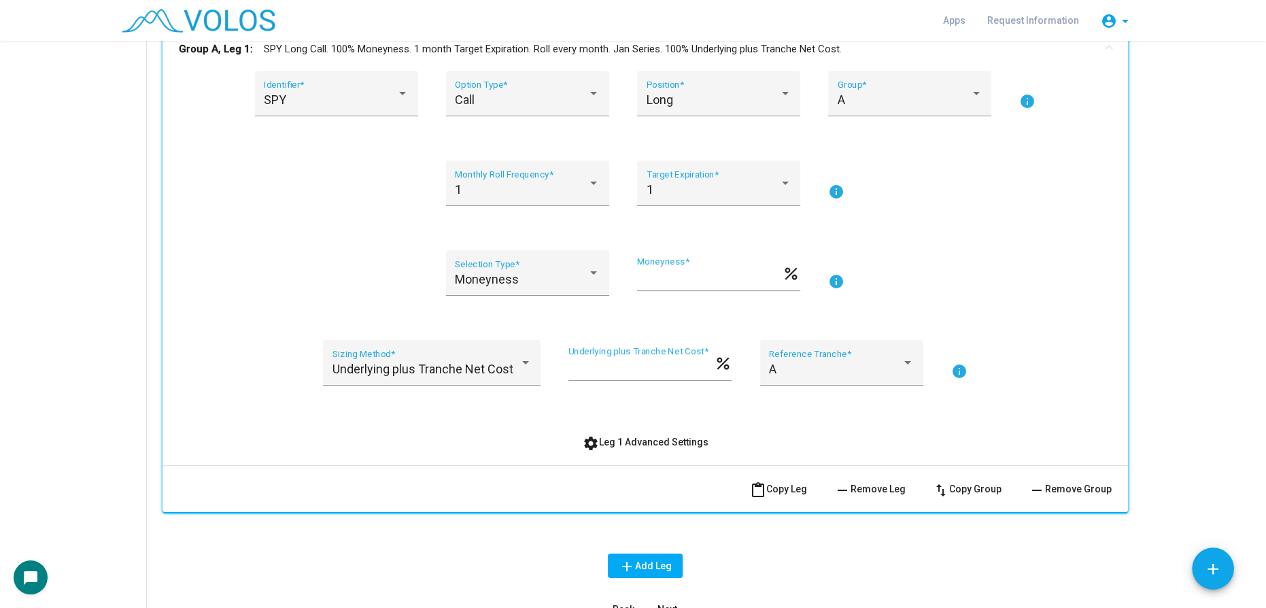
click at [638, 446] on button "settings Leg 1 Advanced Settings" at bounding box center [646, 442] width 148 height 24
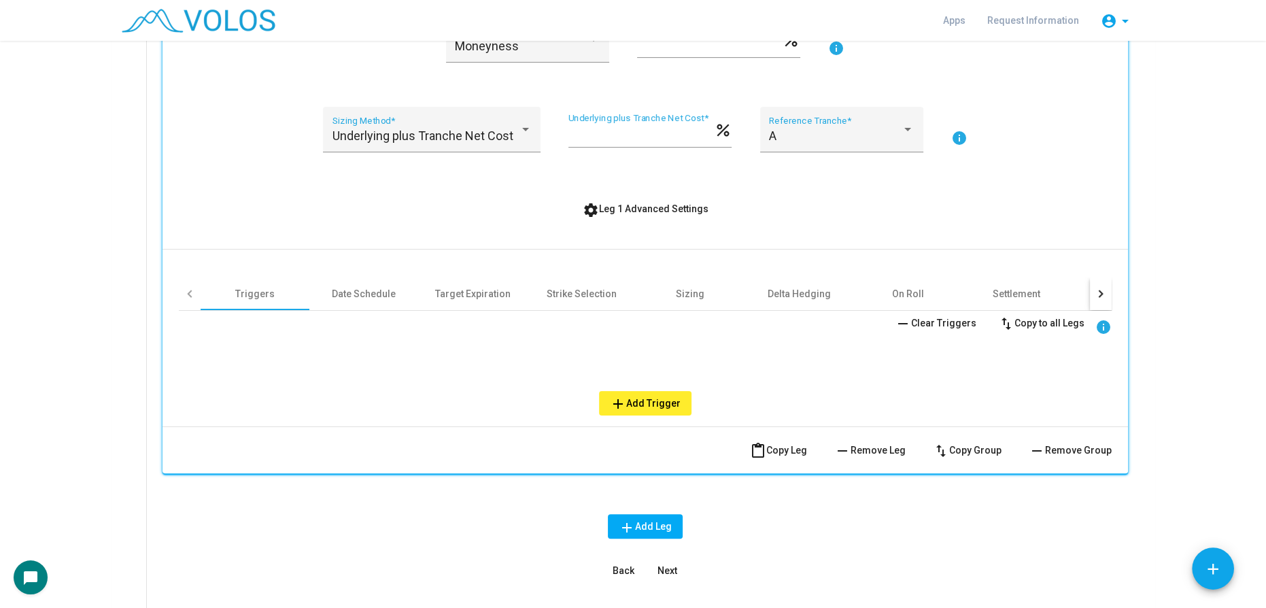
scroll to position [494, 0]
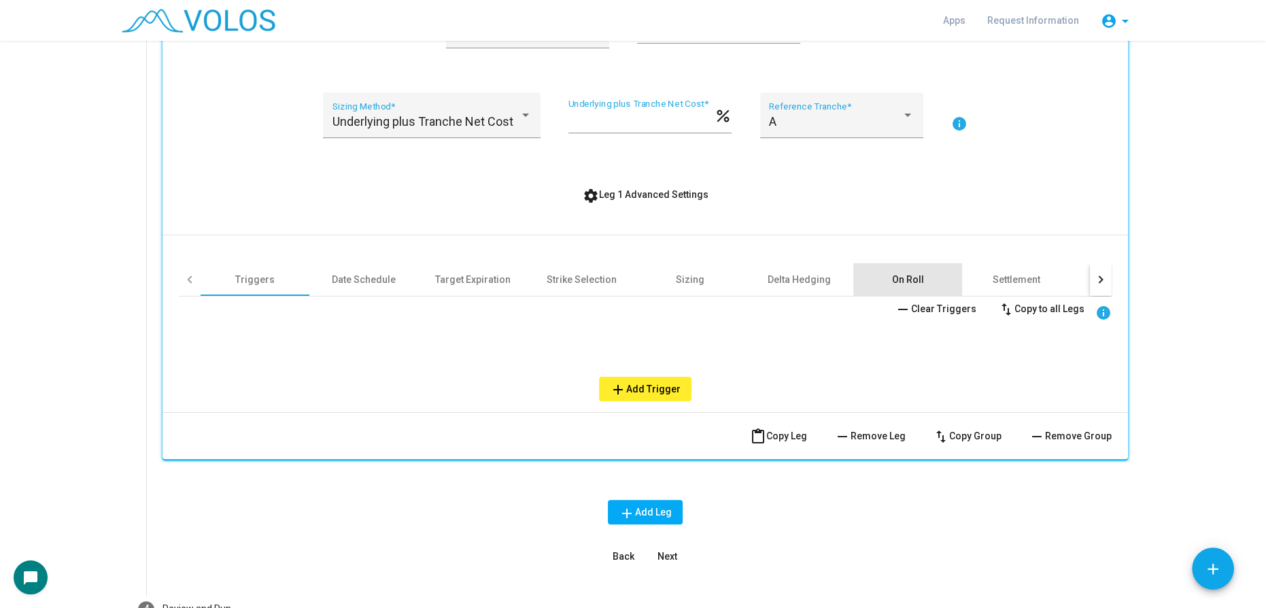
click at [895, 280] on div "On Roll" at bounding box center [908, 280] width 32 height 14
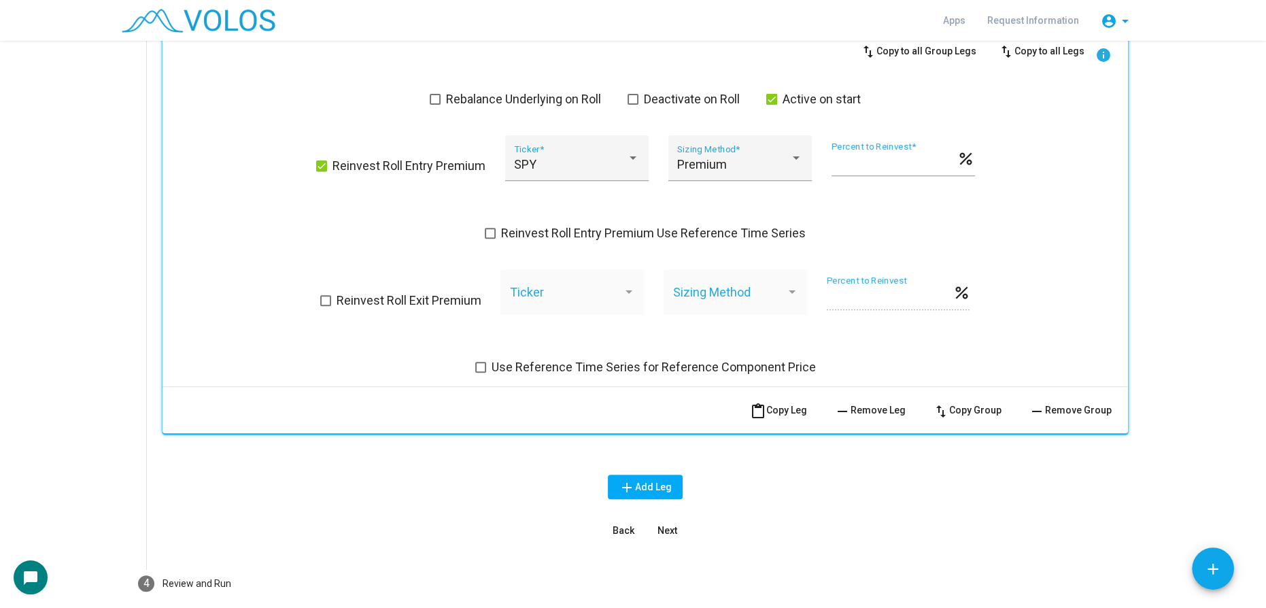
scroll to position [815, 0]
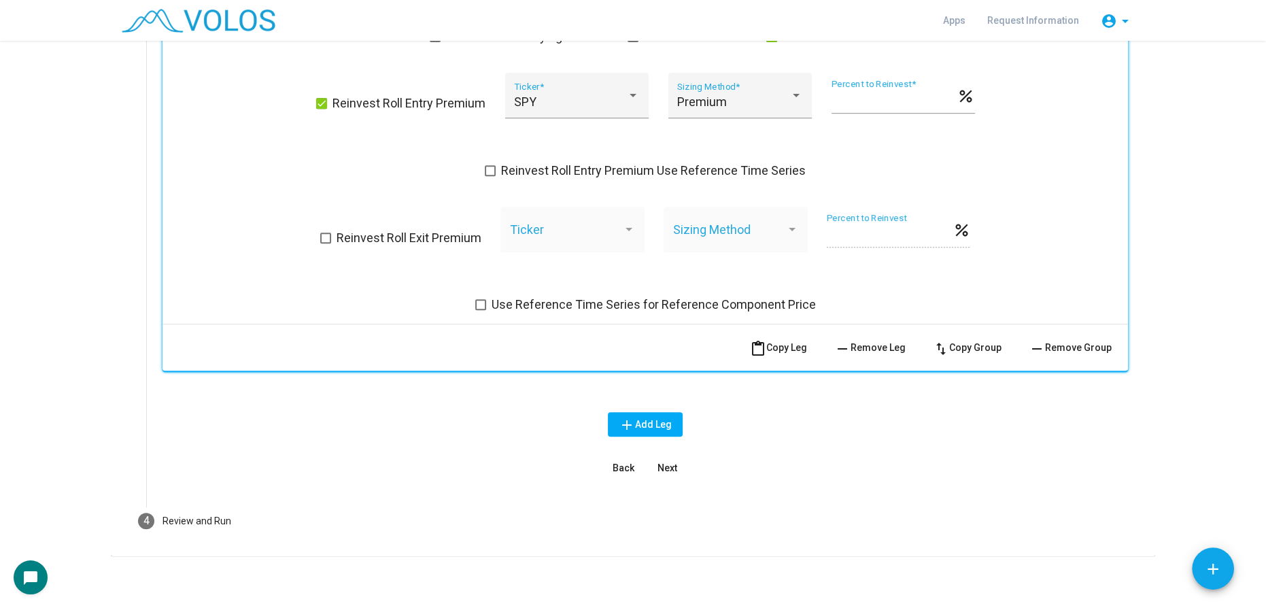
click at [649, 462] on button "Next" at bounding box center [667, 468] width 44 height 24
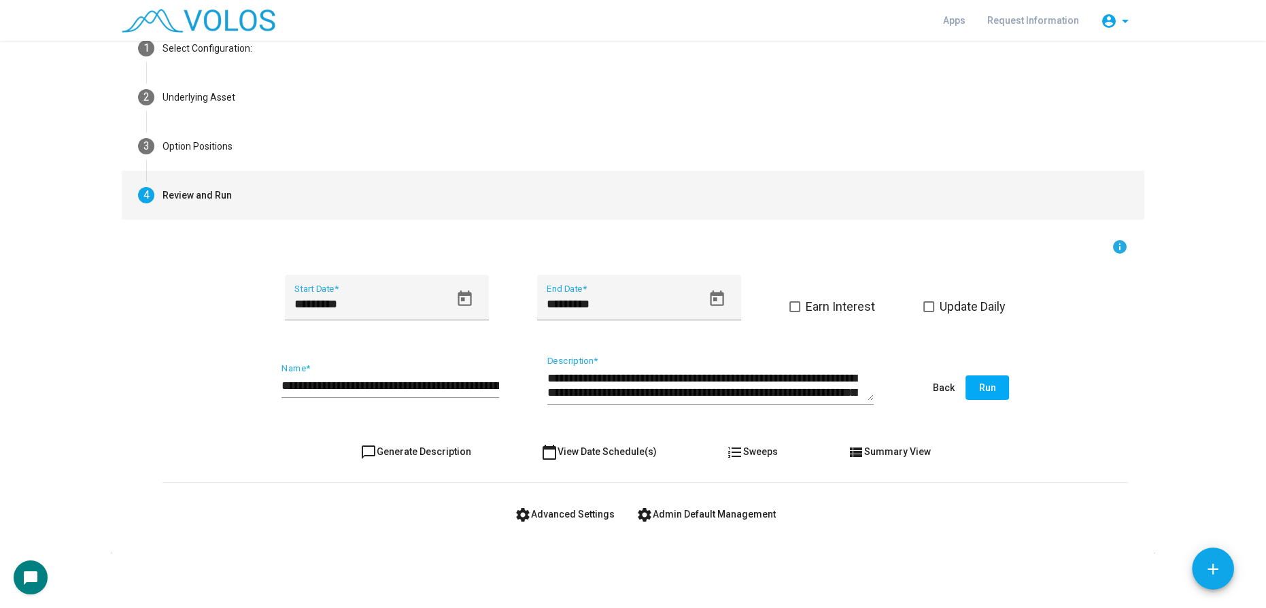
scroll to position [81, 0]
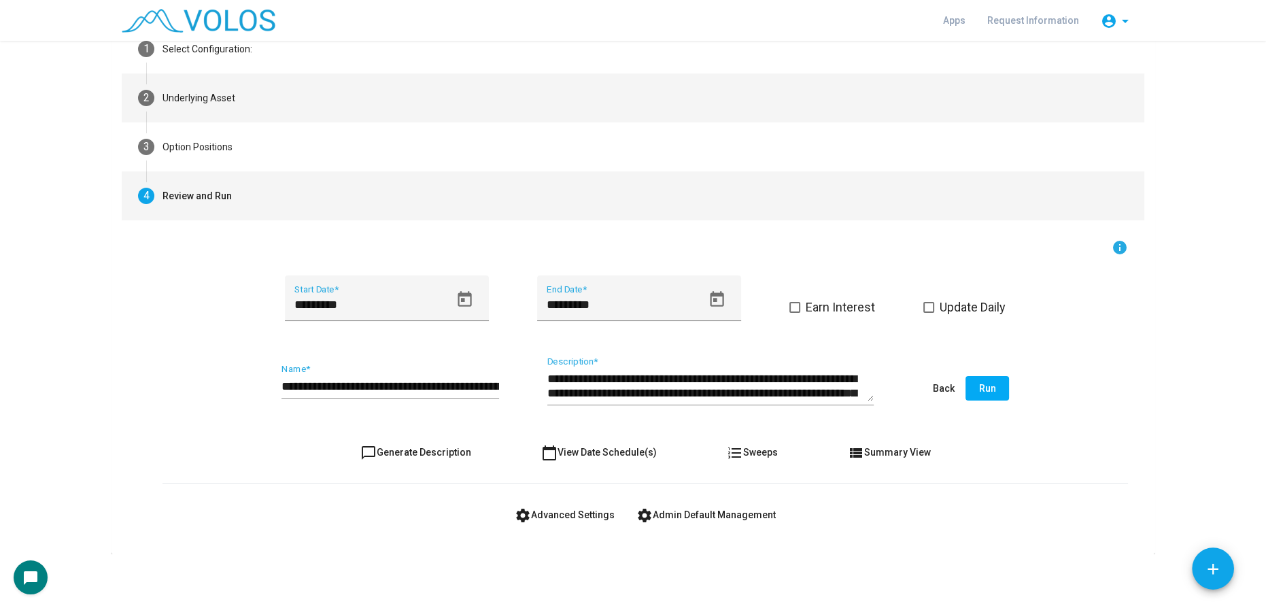
click at [250, 101] on mat-step-header "2 Underlying Asset" at bounding box center [633, 97] width 1023 height 49
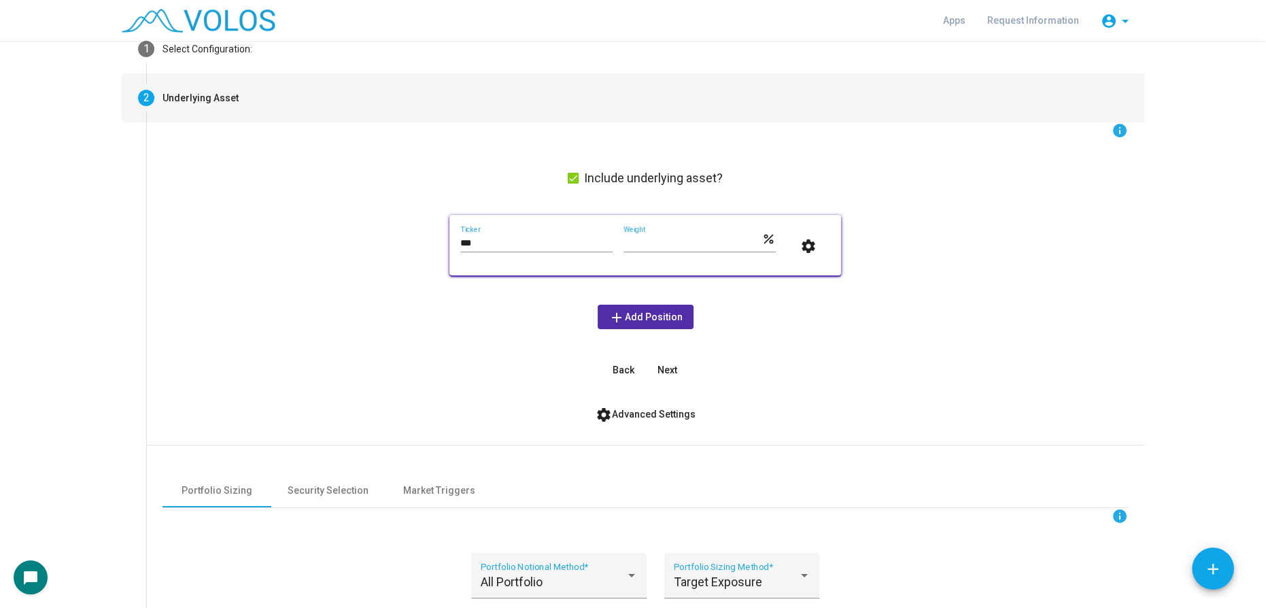
scroll to position [357, 0]
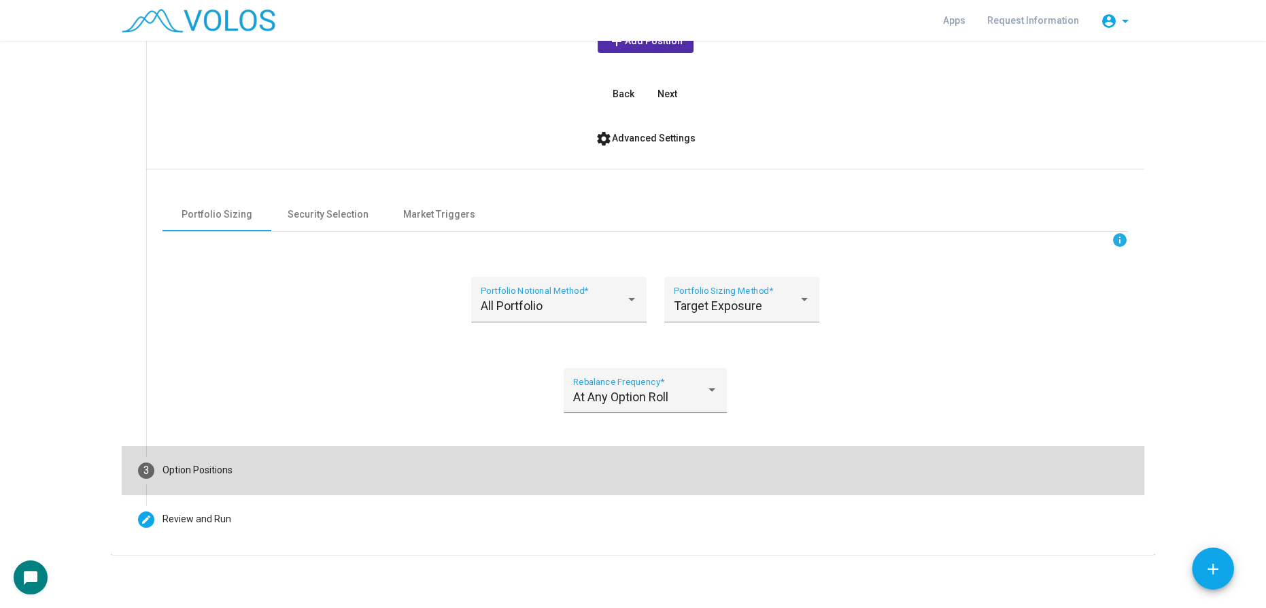
click at [288, 479] on mat-step-header "3 Option Positions" at bounding box center [633, 470] width 1023 height 49
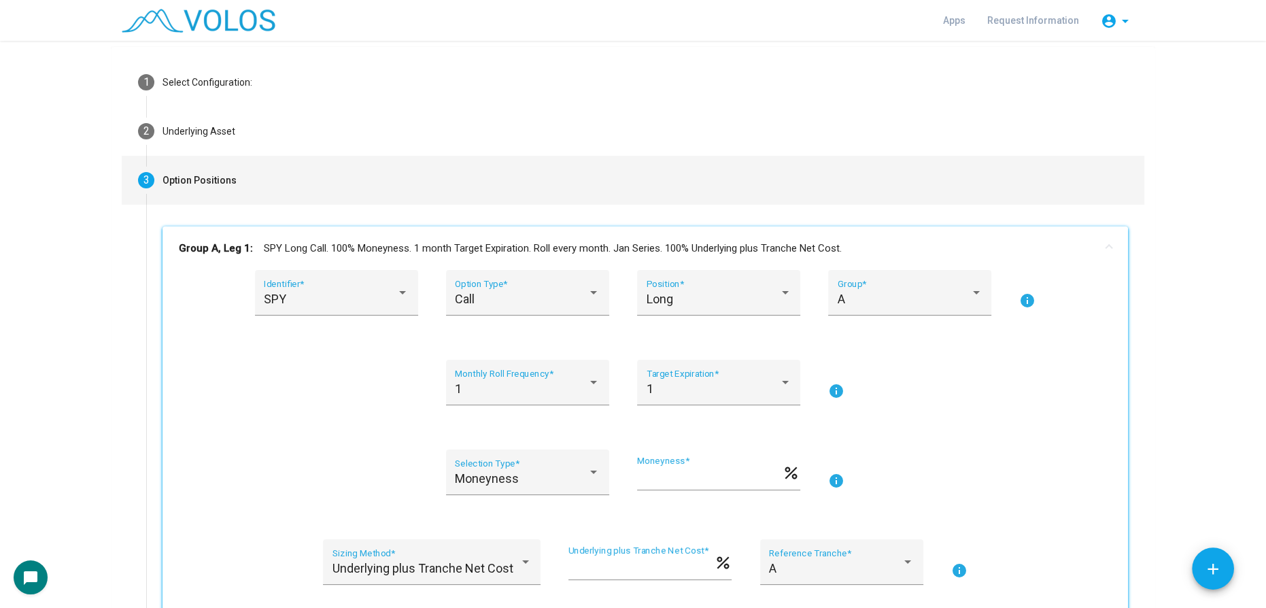
scroll to position [0, 0]
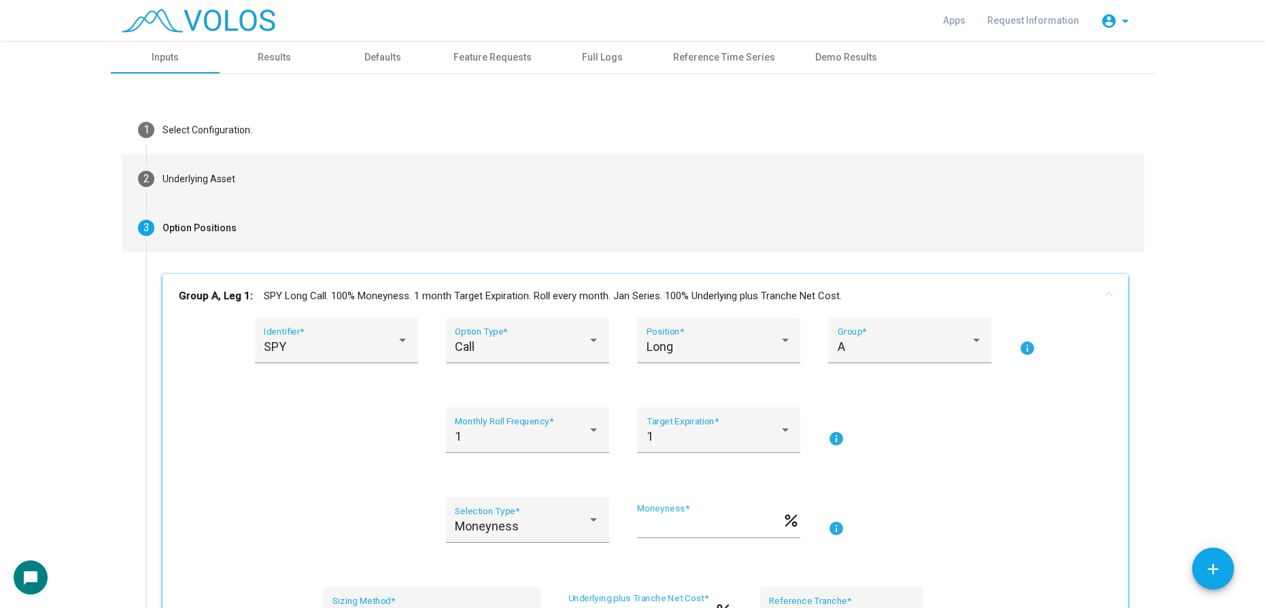
click at [278, 182] on mat-step-header "2 Underlying Asset" at bounding box center [633, 178] width 1023 height 49
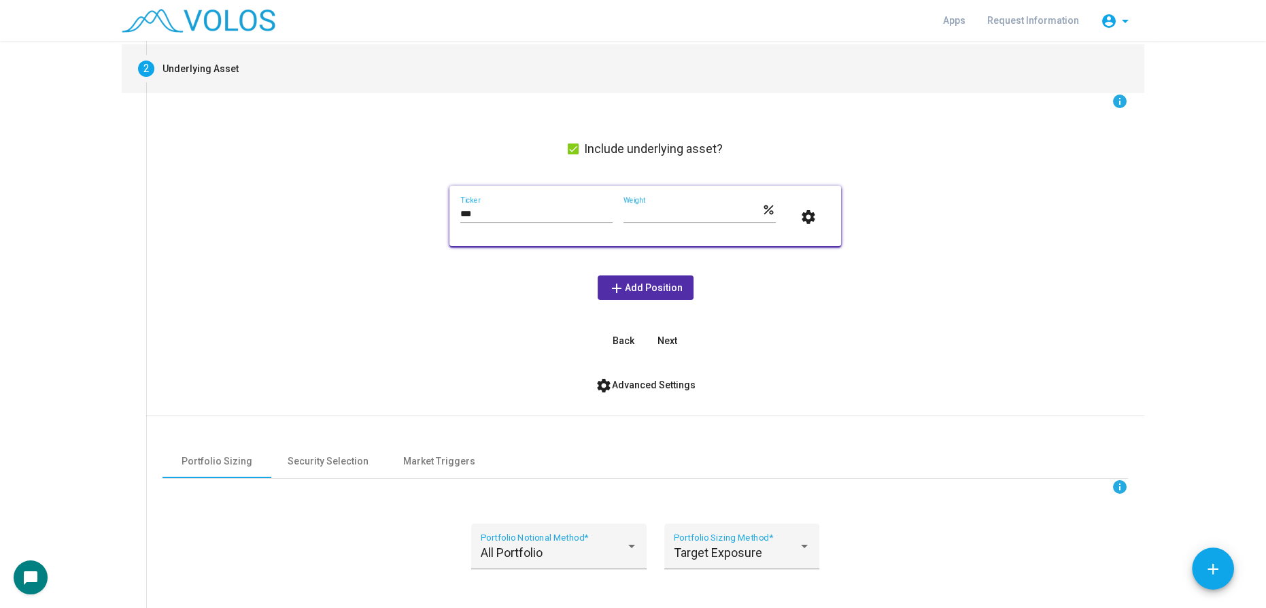
scroll to position [309, 0]
